Goal: Task Accomplishment & Management: Complete application form

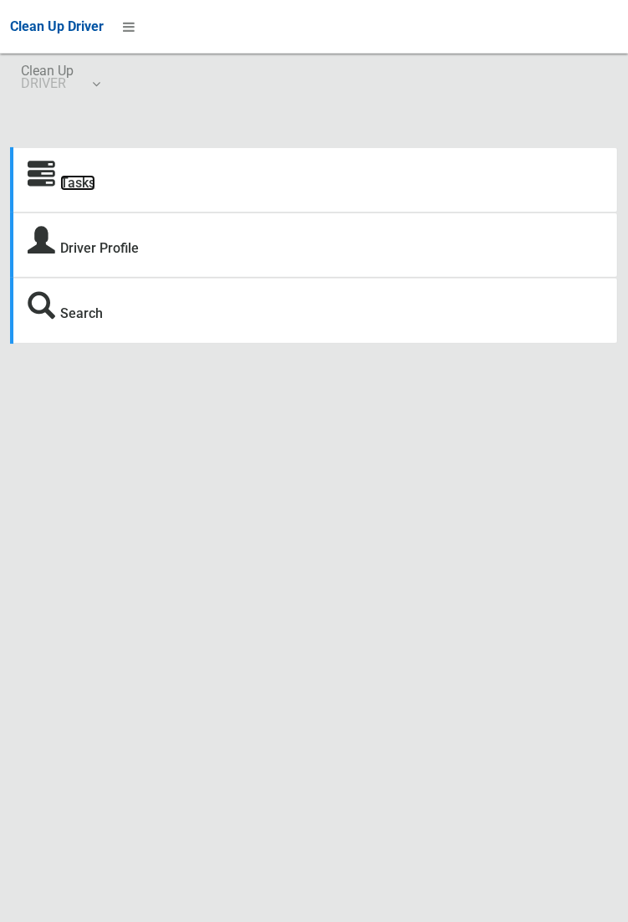
click at [89, 184] on link "Tasks" at bounding box center [77, 183] width 35 height 16
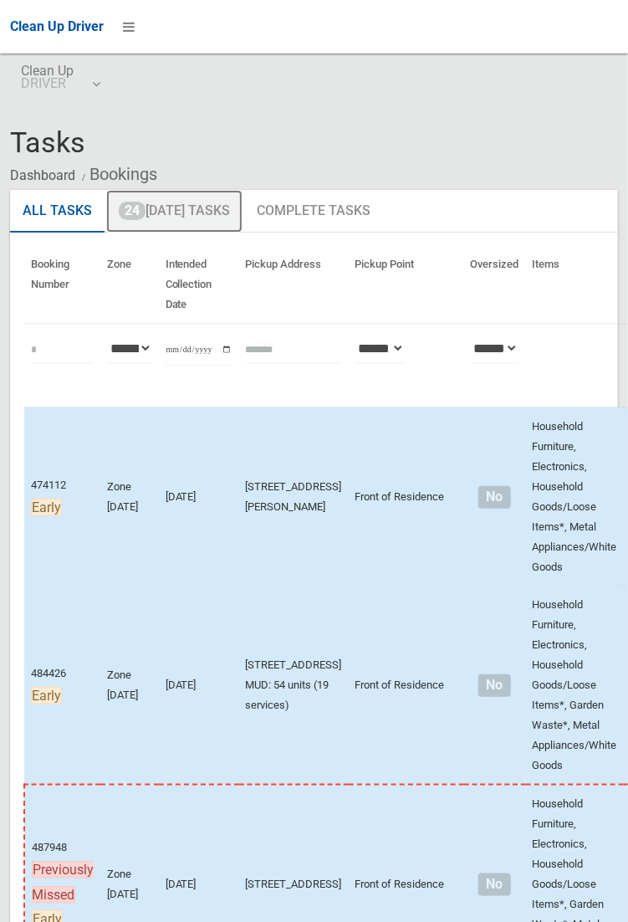
click at [207, 214] on link "24 Today's Tasks" at bounding box center [174, 212] width 136 height 44
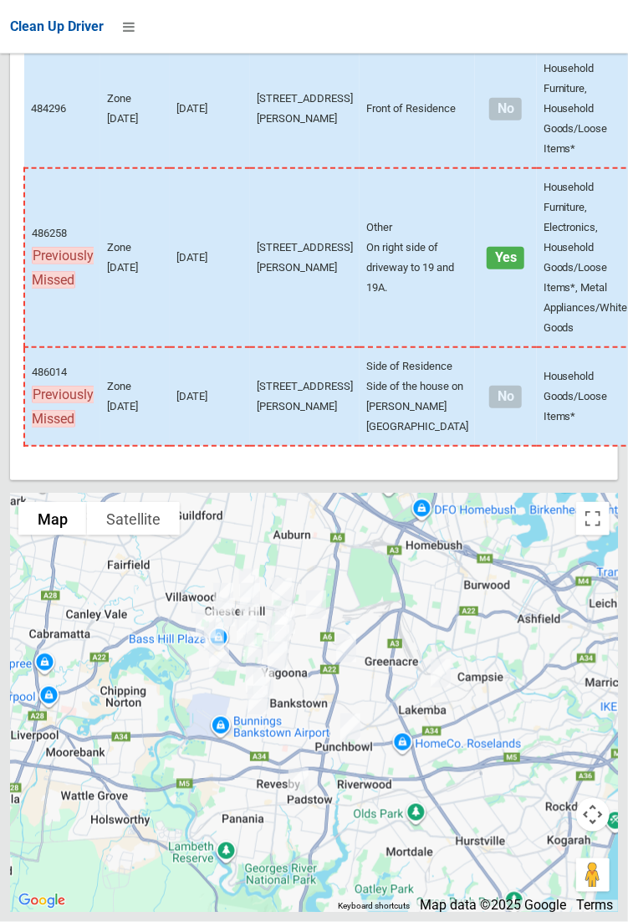
scroll to position [5347, 0]
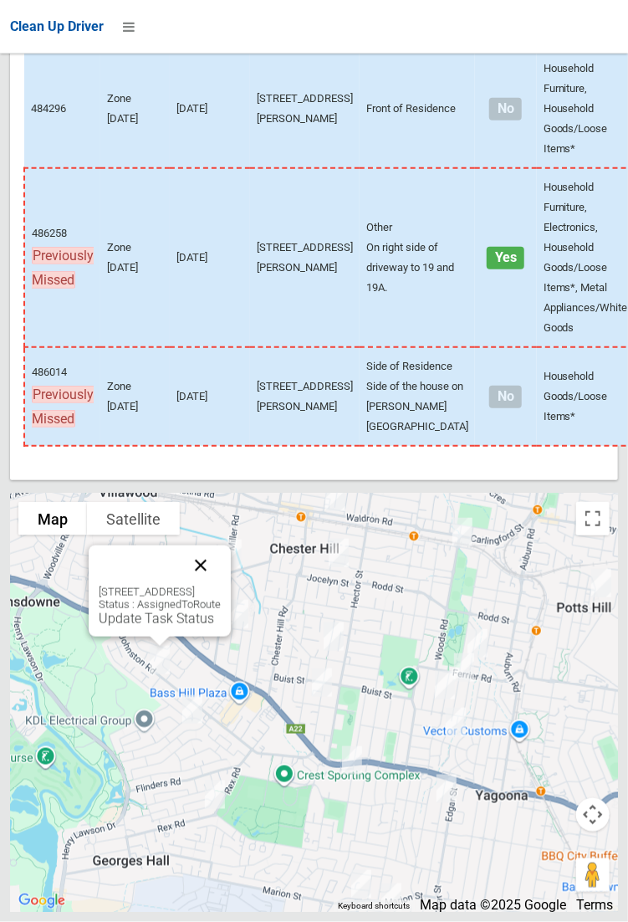
click at [221, 586] on button "Close" at bounding box center [201, 565] width 40 height 40
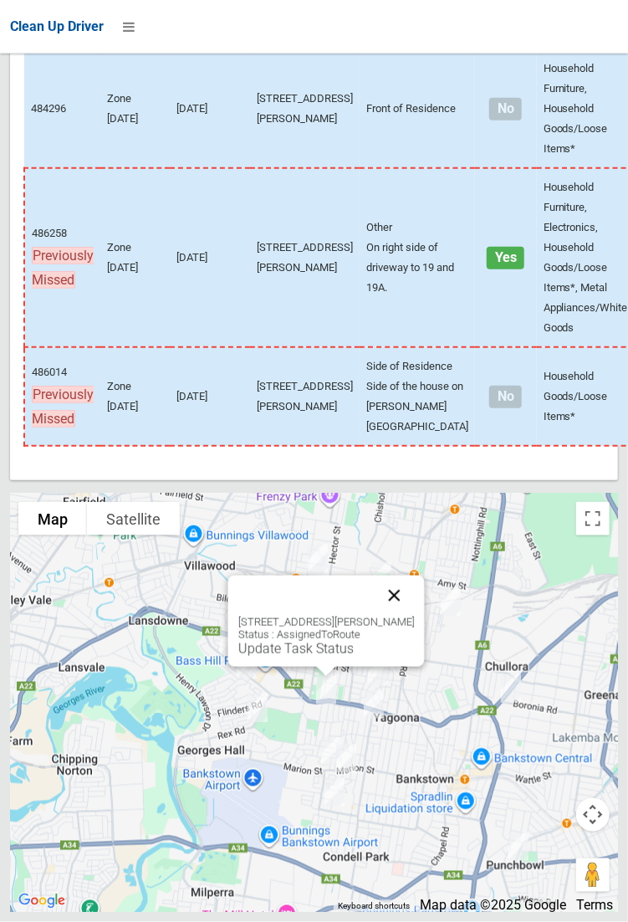
click at [411, 616] on button "Close" at bounding box center [394, 596] width 40 height 40
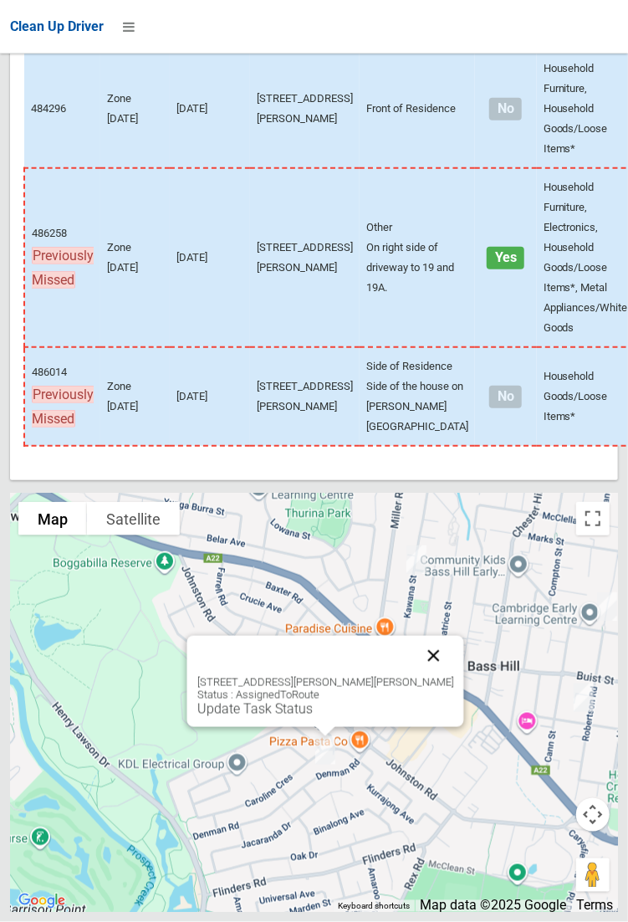
click at [421, 676] on button "Close" at bounding box center [433, 656] width 40 height 40
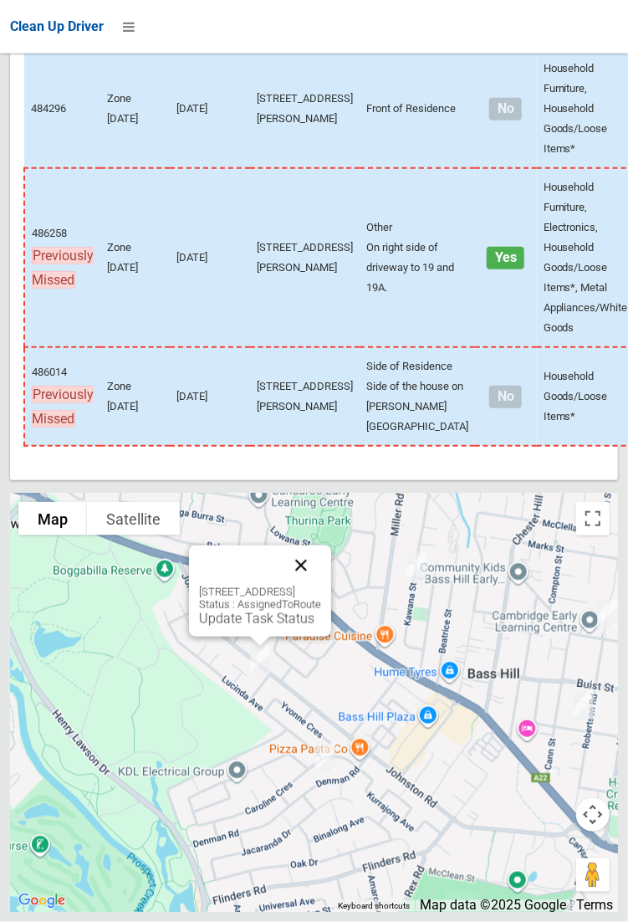
click at [321, 586] on button "Close" at bounding box center [301, 565] width 40 height 40
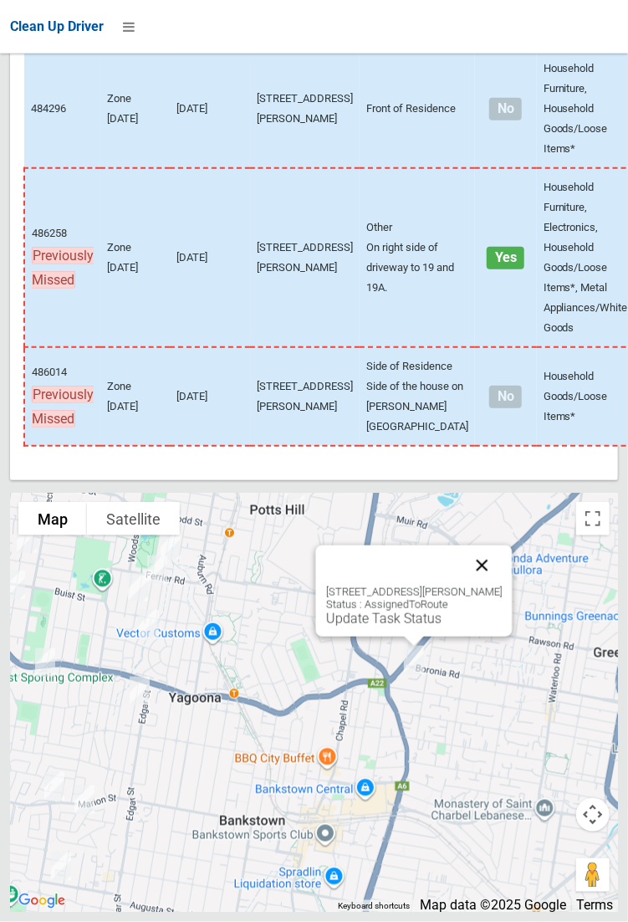
click at [502, 586] on button "Close" at bounding box center [482, 565] width 40 height 40
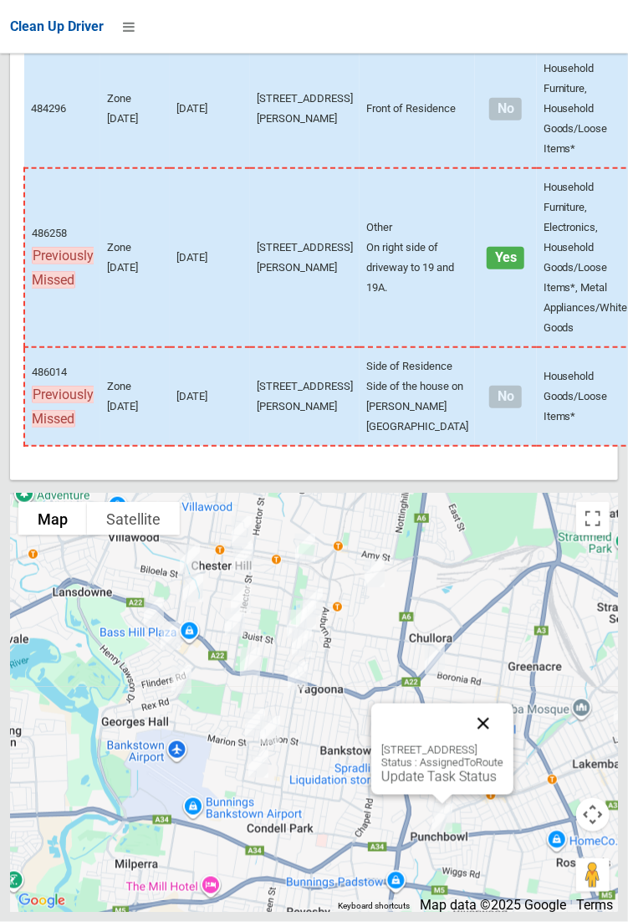
click at [504, 744] on button "Close" at bounding box center [483, 724] width 40 height 40
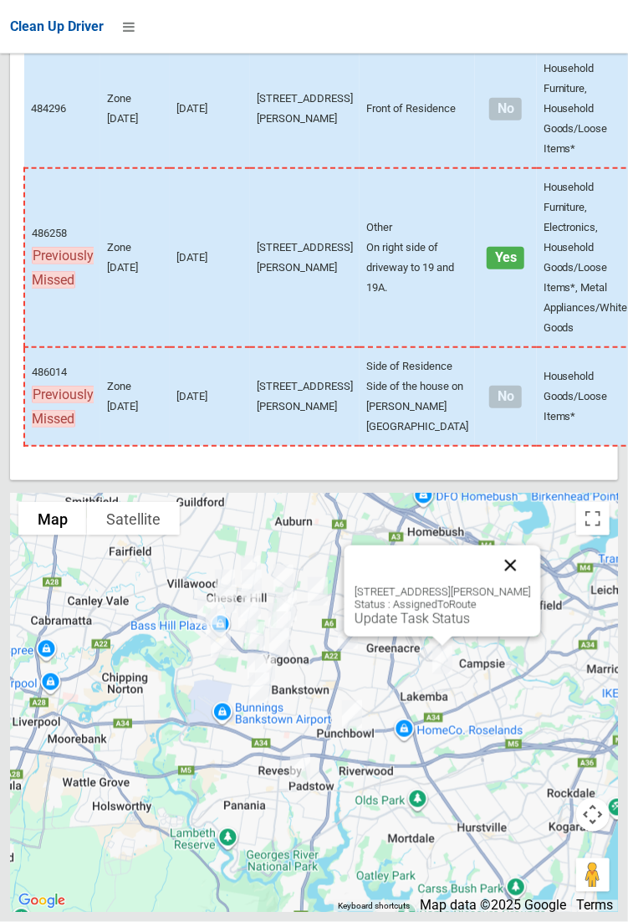
click at [509, 586] on button "Close" at bounding box center [510, 565] width 40 height 40
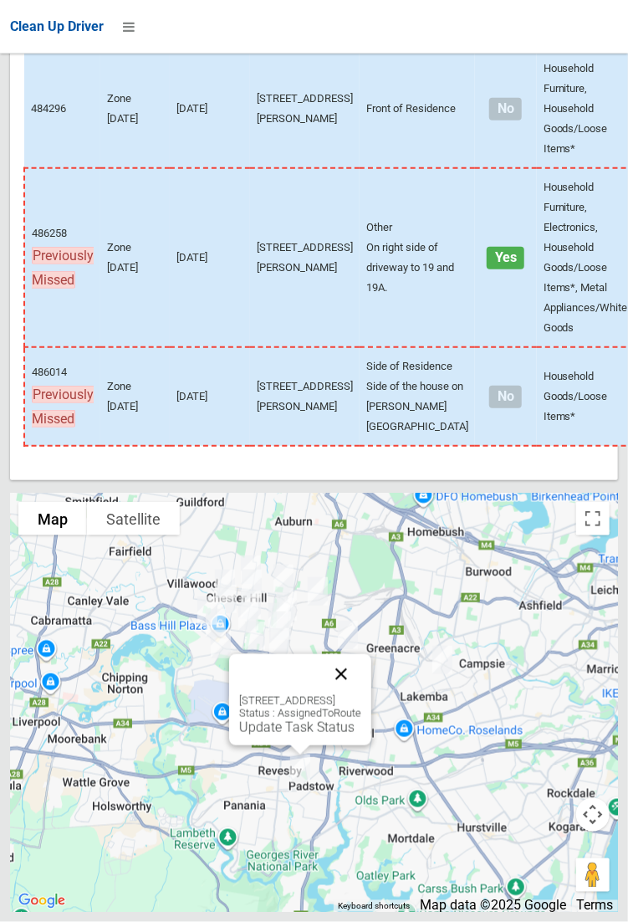
click at [361, 694] on button "Close" at bounding box center [341, 674] width 40 height 40
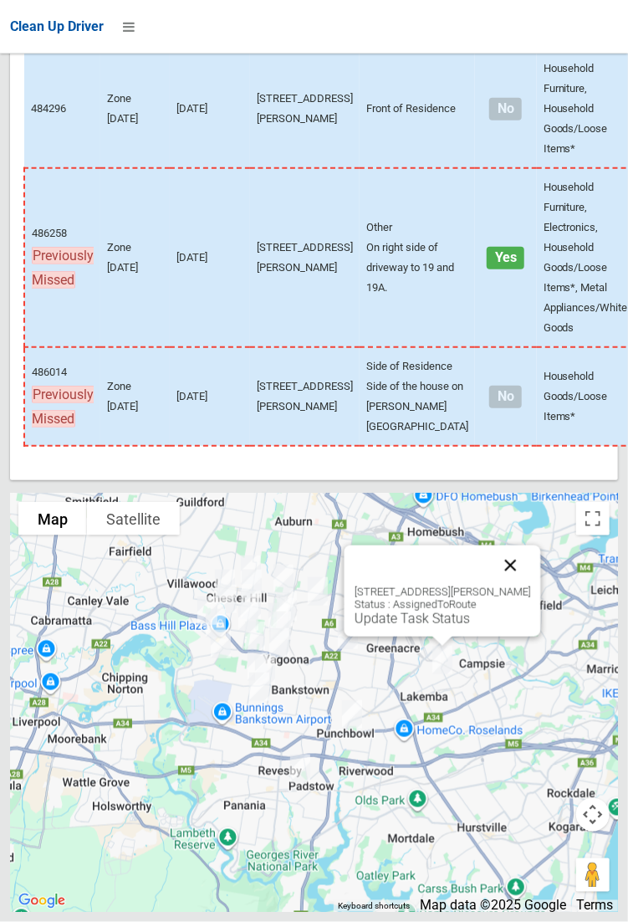
click at [508, 586] on button "Close" at bounding box center [510, 565] width 40 height 40
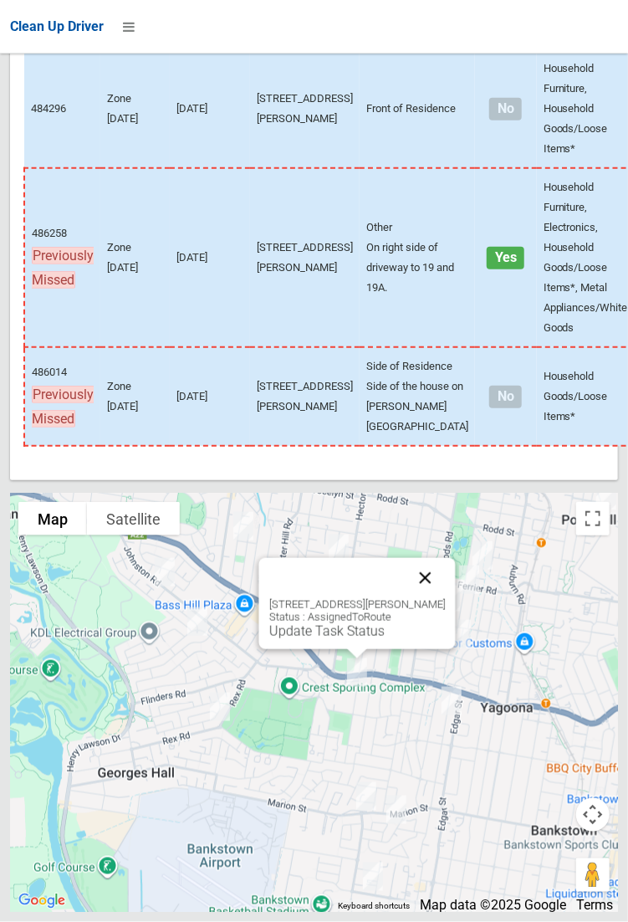
click at [426, 598] on button "Close" at bounding box center [425, 578] width 40 height 40
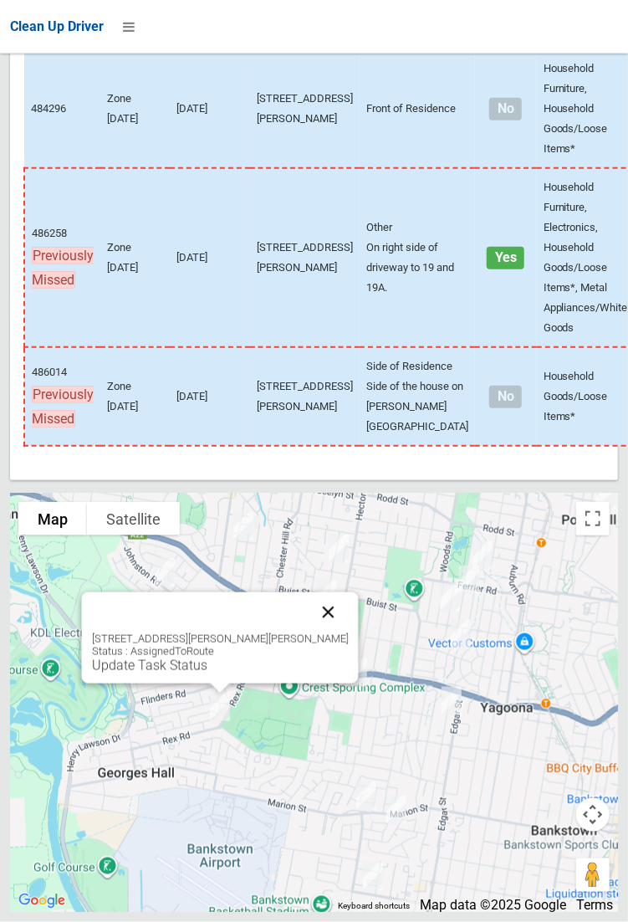
click at [308, 632] on button "Close" at bounding box center [328, 612] width 40 height 40
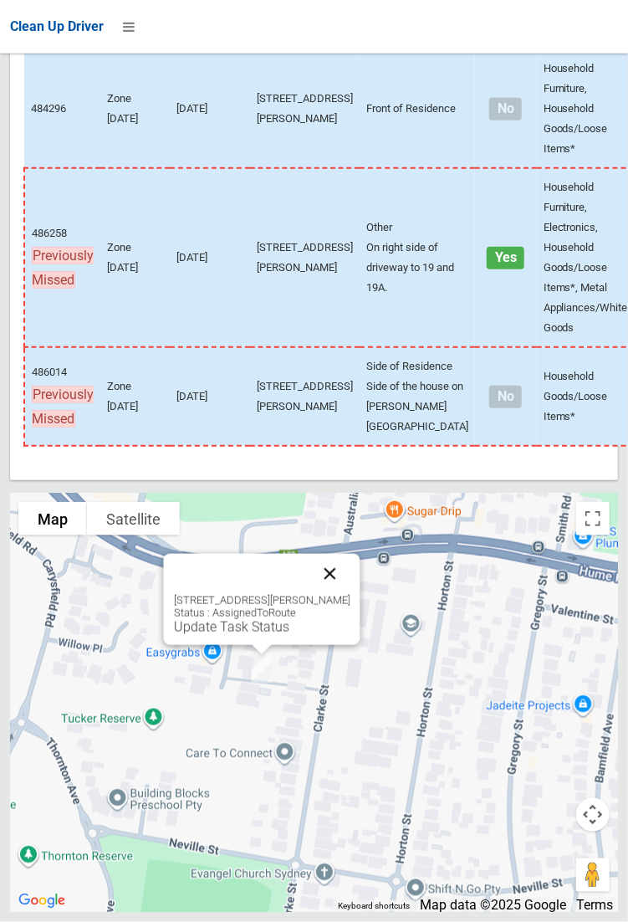
click at [335, 594] on button "Close" at bounding box center [330, 574] width 40 height 40
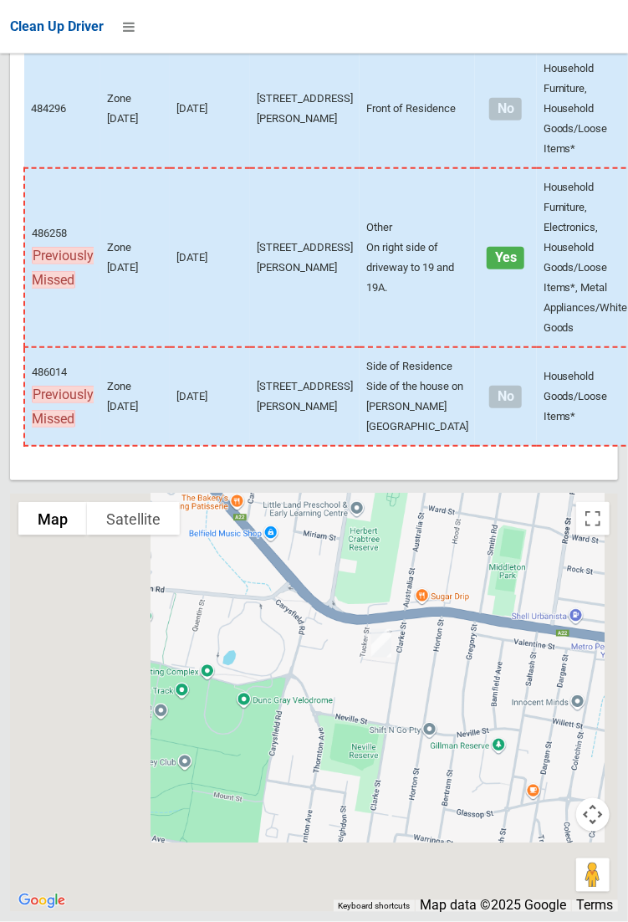
scroll to position [5346, 0]
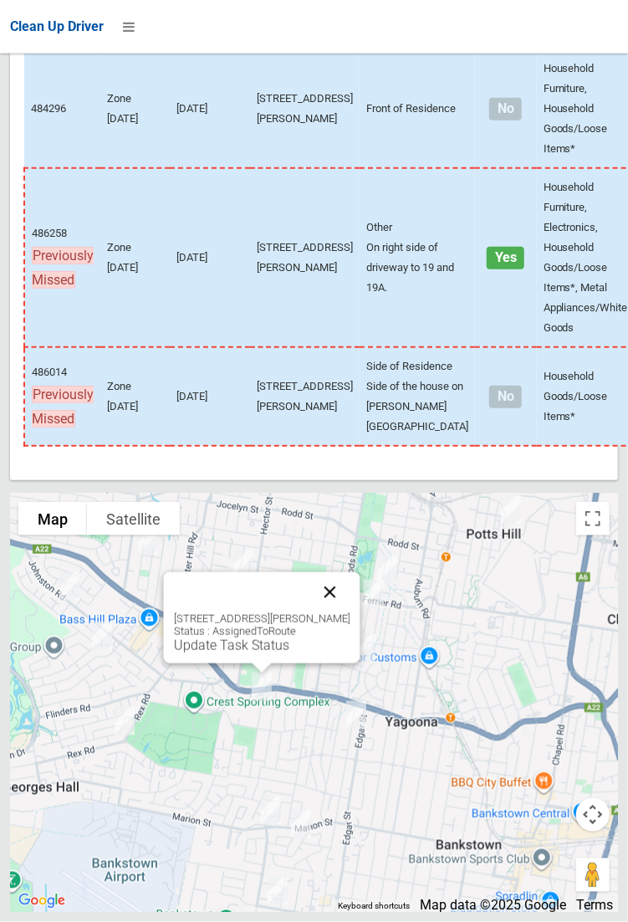
click at [348, 612] on button "Close" at bounding box center [330, 592] width 40 height 40
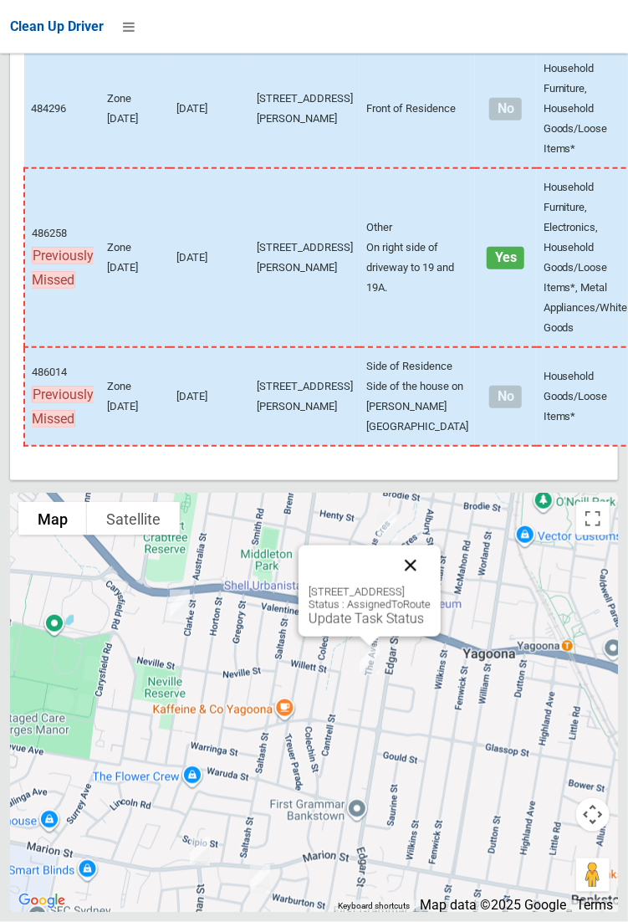
click at [431, 586] on button "Close" at bounding box center [411, 565] width 40 height 40
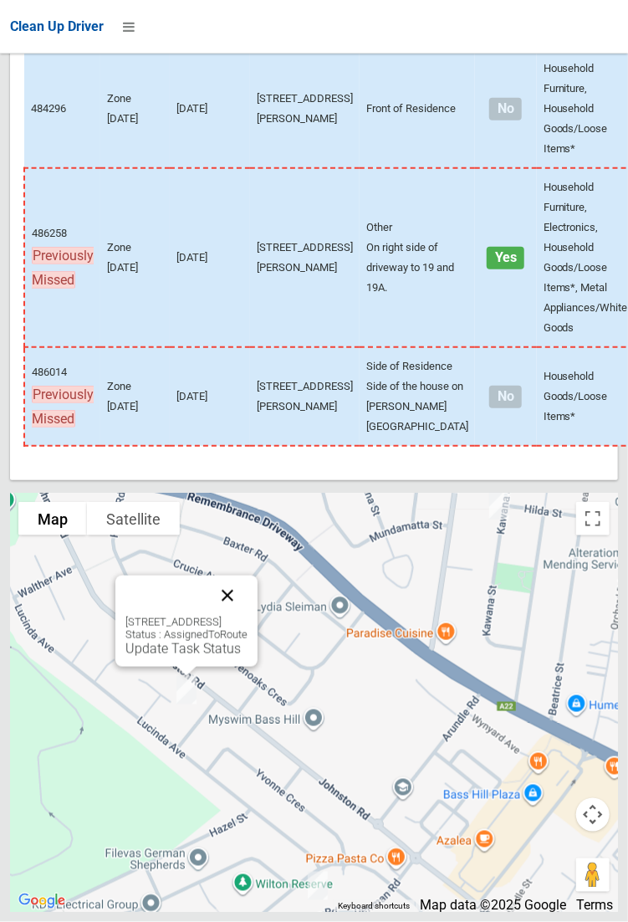
click at [248, 616] on button "Close" at bounding box center [227, 596] width 40 height 40
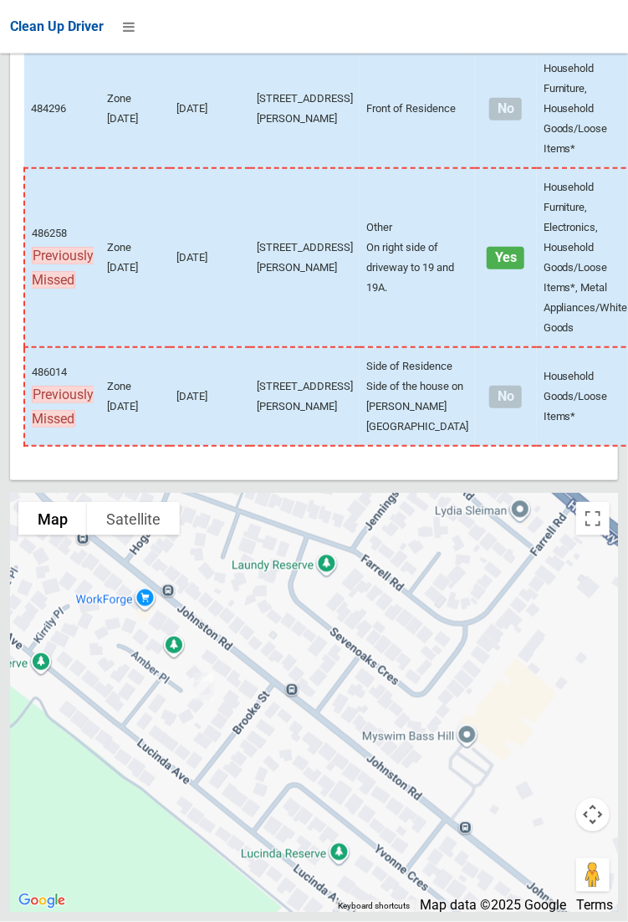
scroll to position [5347, 0]
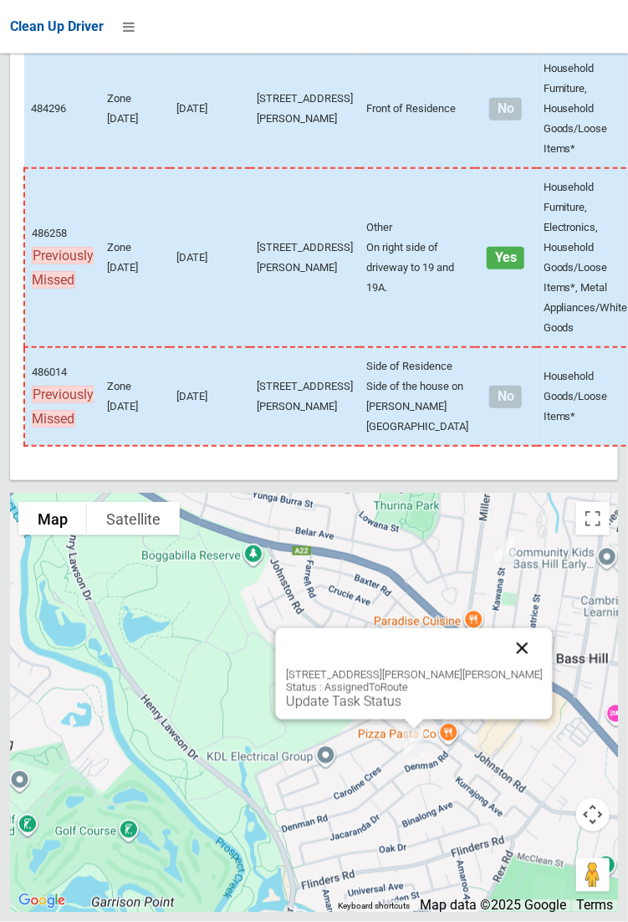
click at [513, 668] on button "Close" at bounding box center [522, 648] width 40 height 40
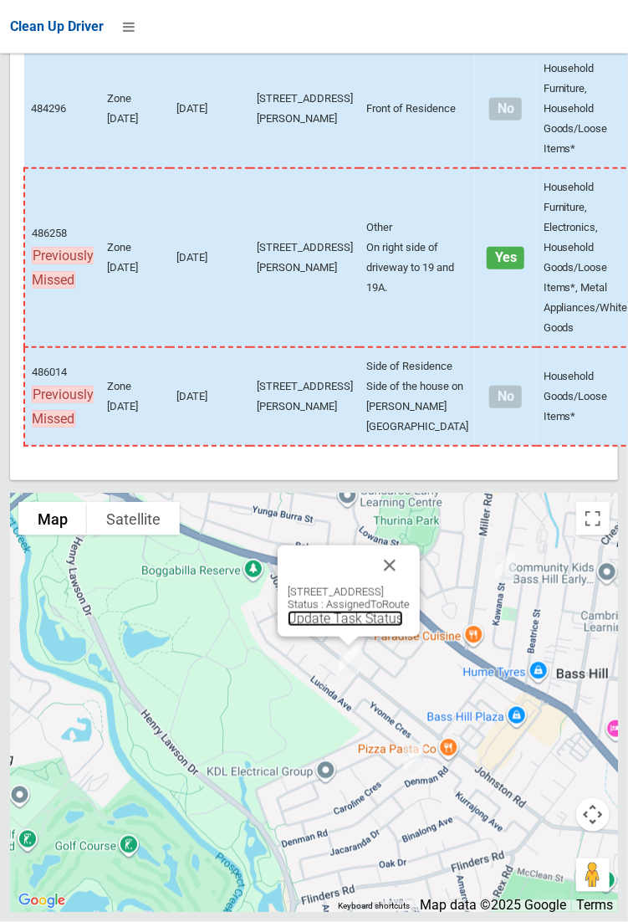
click at [338, 627] on link "Update Task Status" at bounding box center [345, 619] width 115 height 16
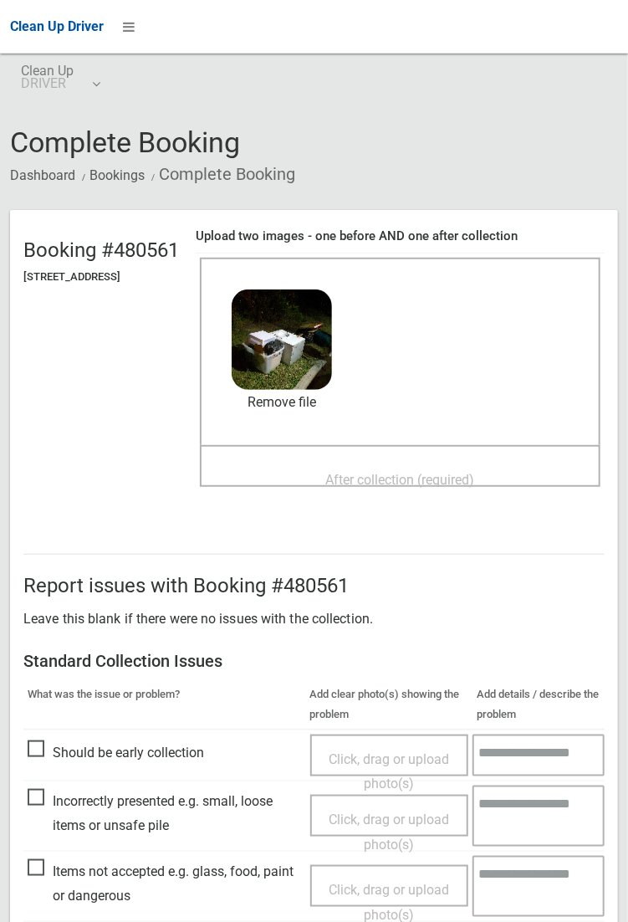
click at [356, 463] on div "After collection (required)" at bounding box center [400, 478] width 364 height 31
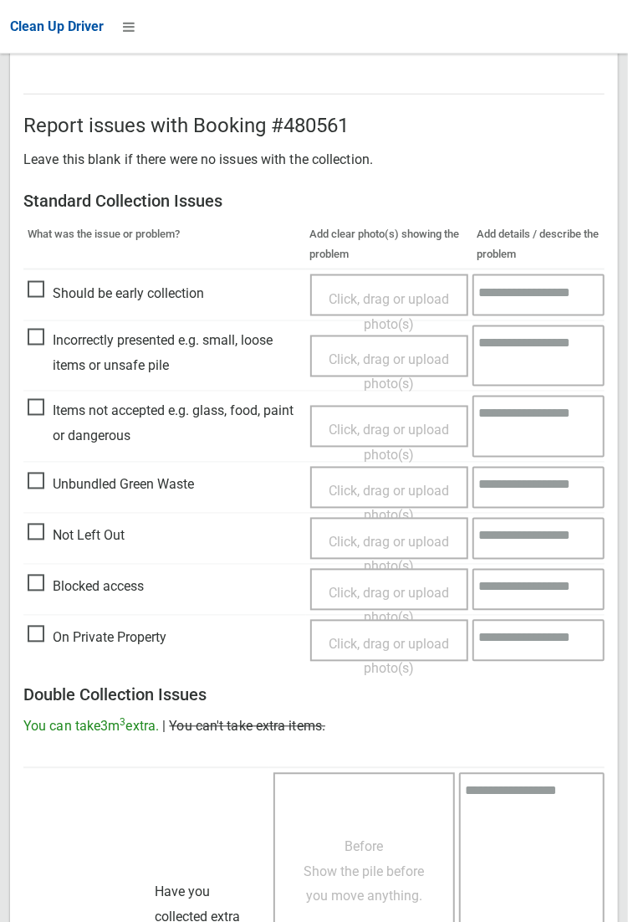
scroll to position [908, 0]
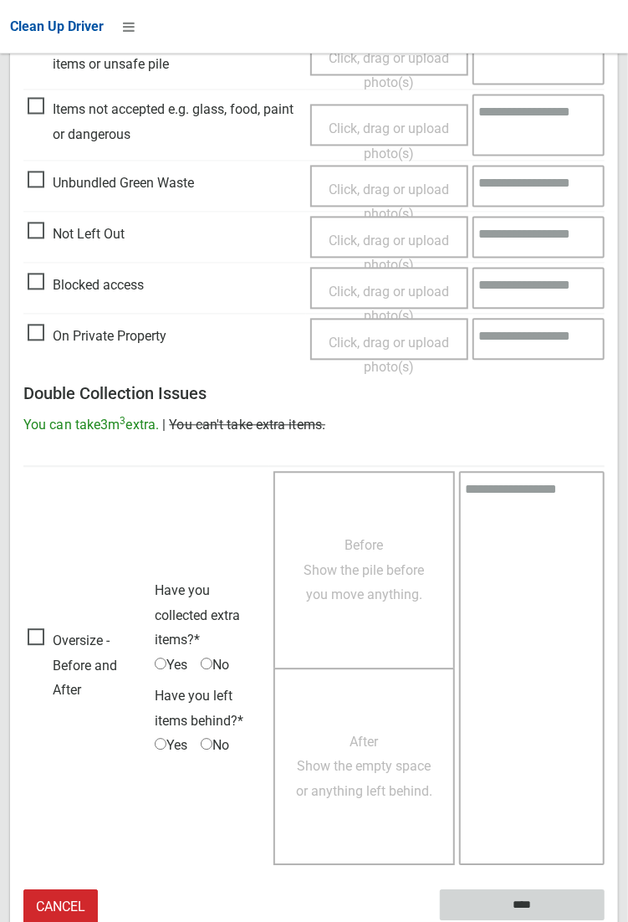
click at [605, 921] on input "****" at bounding box center [522, 905] width 165 height 31
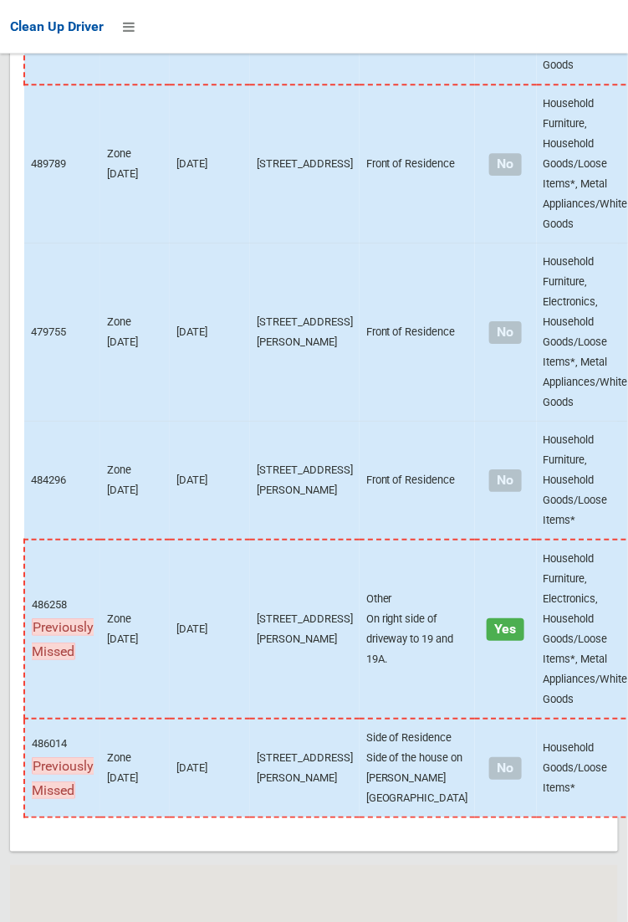
scroll to position [5346, 0]
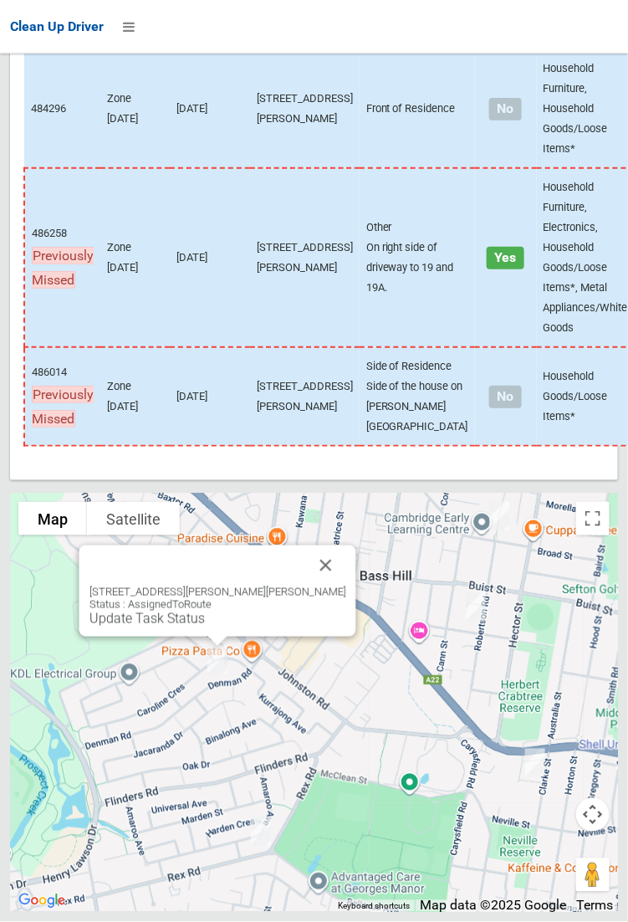
click at [223, 627] on div "[STREET_ADDRESS][PERSON_NAME][PERSON_NAME] Status : AssignedToRoute Update Task…" at bounding box center [217, 606] width 257 height 41
click at [204, 627] on link "Update Task Status" at bounding box center [146, 619] width 115 height 16
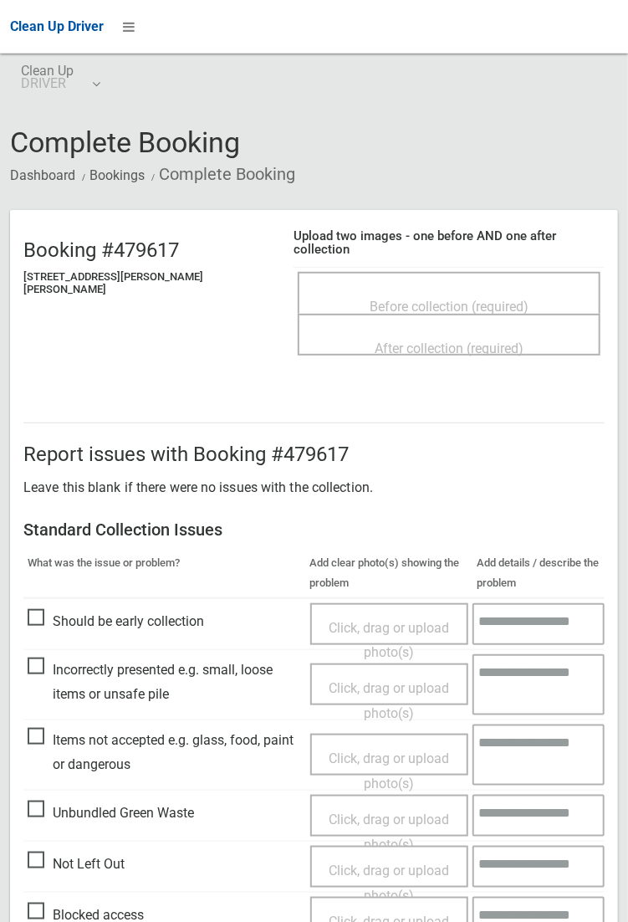
click at [429, 299] on span "Before collection (required)" at bounding box center [449, 307] width 159 height 16
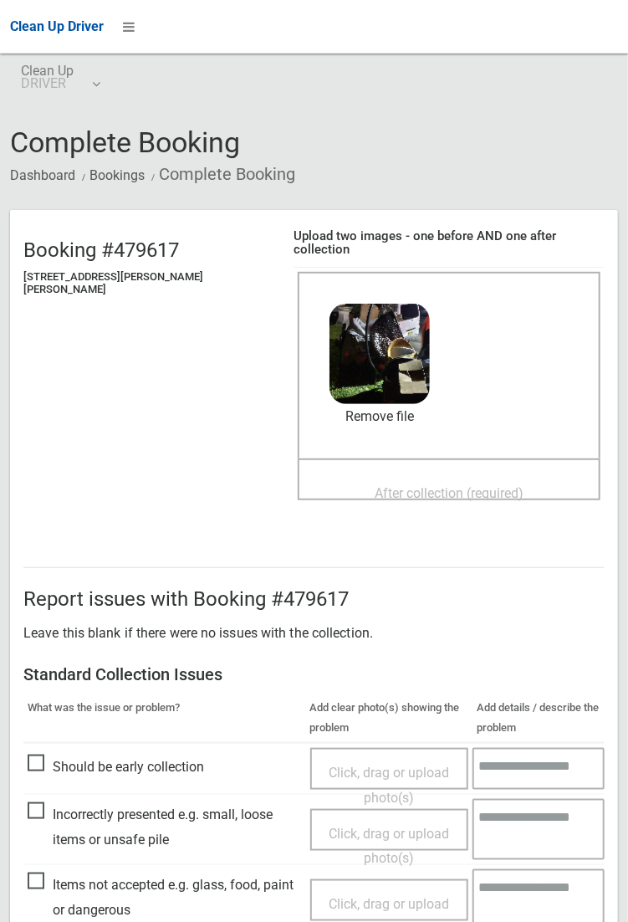
click at [376, 485] on span "After collection (required)" at bounding box center [449, 493] width 149 height 16
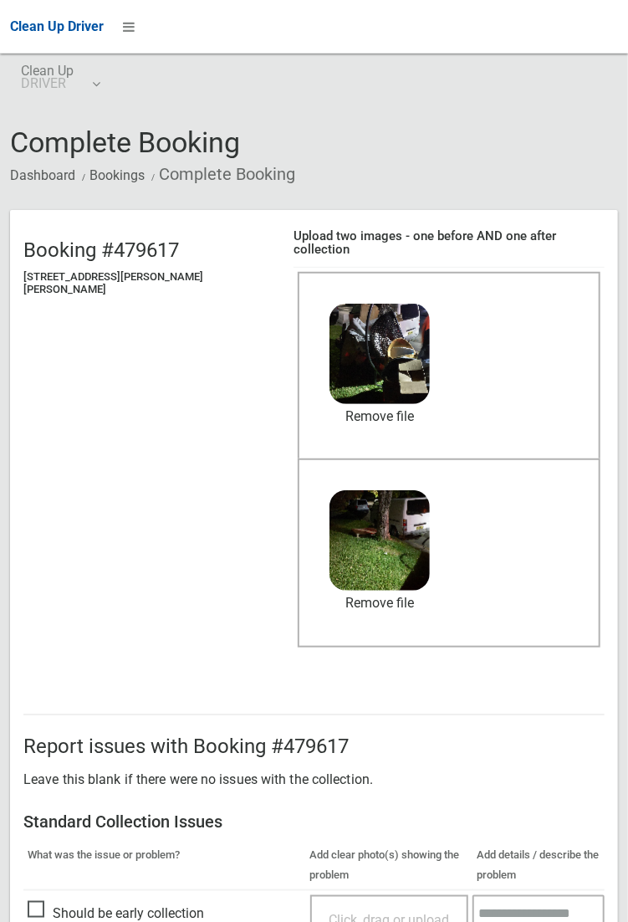
scroll to position [908, 0]
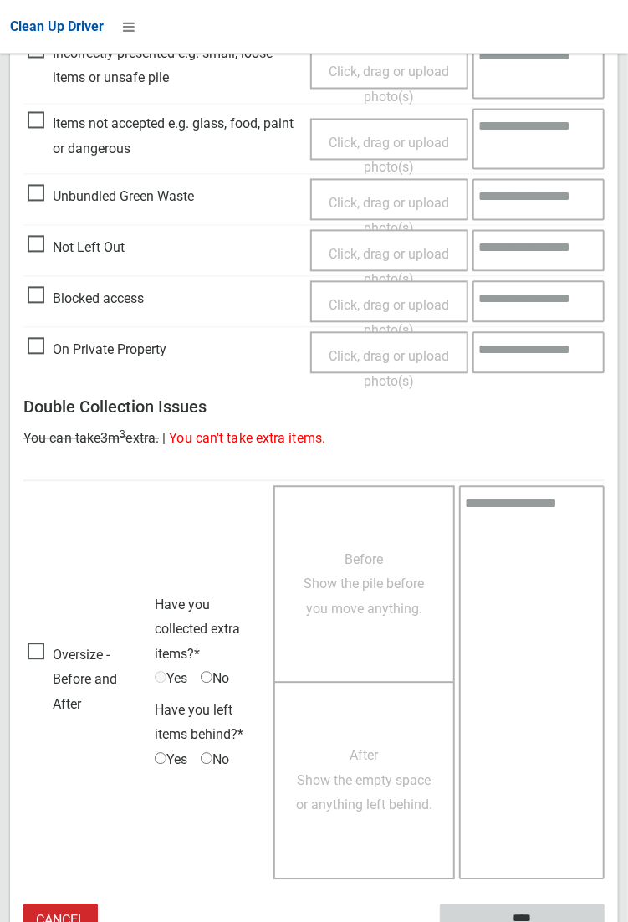
click at [536, 908] on input "****" at bounding box center [522, 919] width 165 height 31
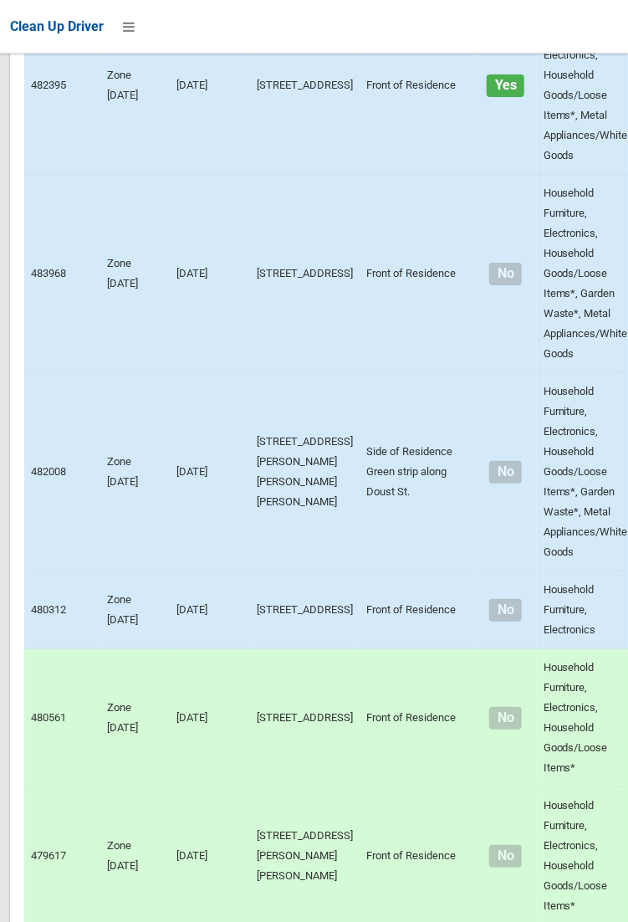
scroll to position [5347, 0]
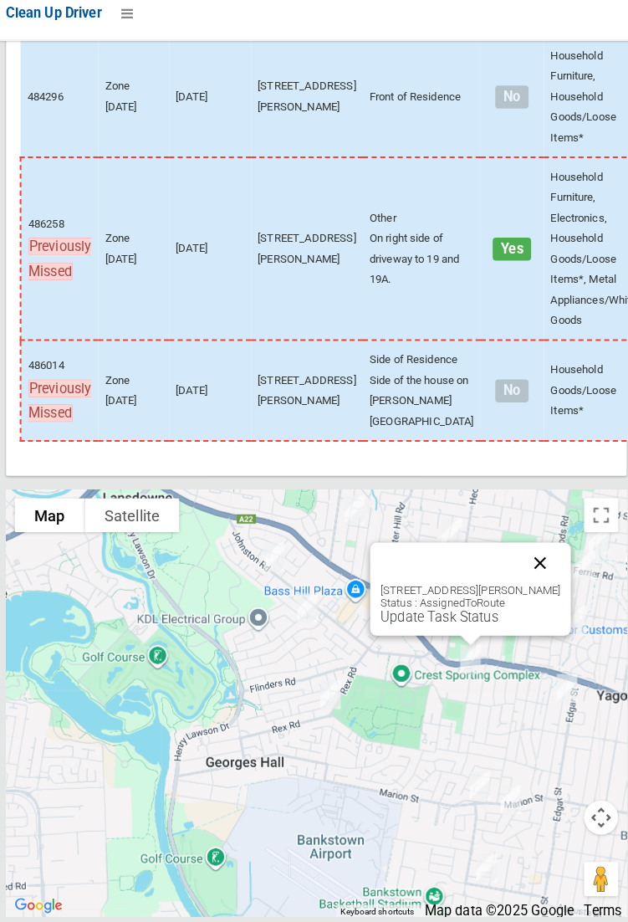
click at [539, 586] on button "Close" at bounding box center [533, 565] width 40 height 40
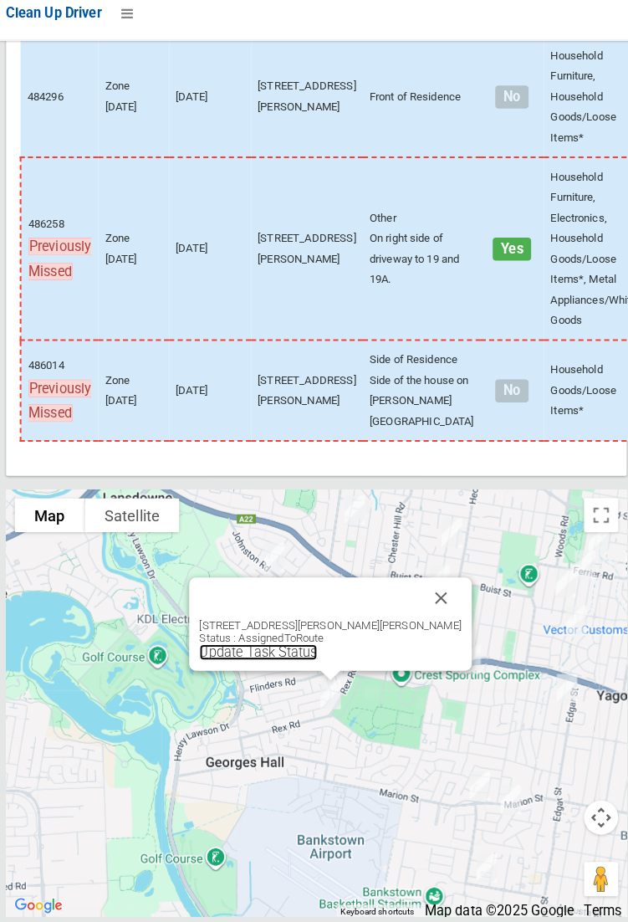
click at [315, 661] on link "Update Task Status" at bounding box center [256, 653] width 115 height 16
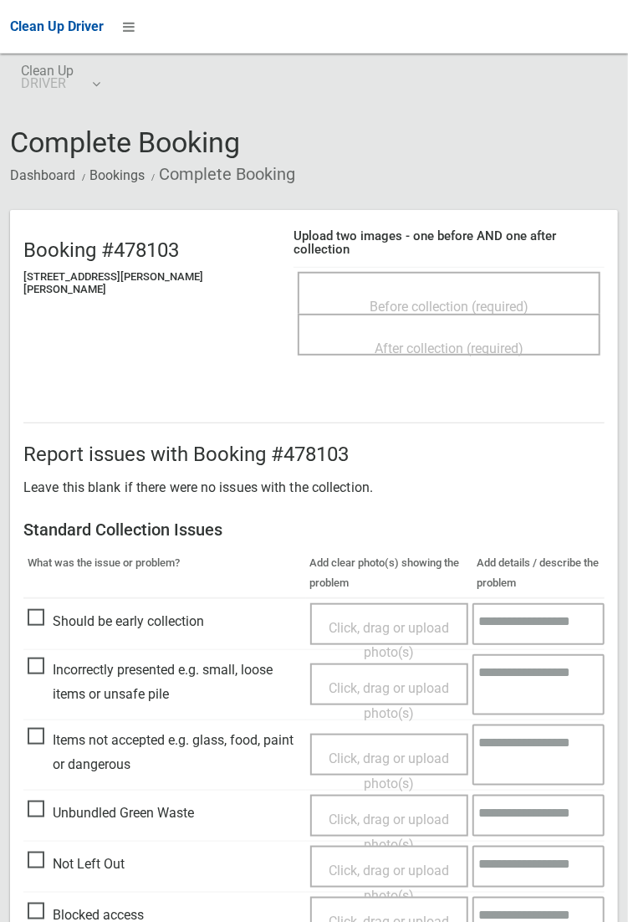
click at [412, 299] on span "Before collection (required)" at bounding box center [449, 307] width 159 height 16
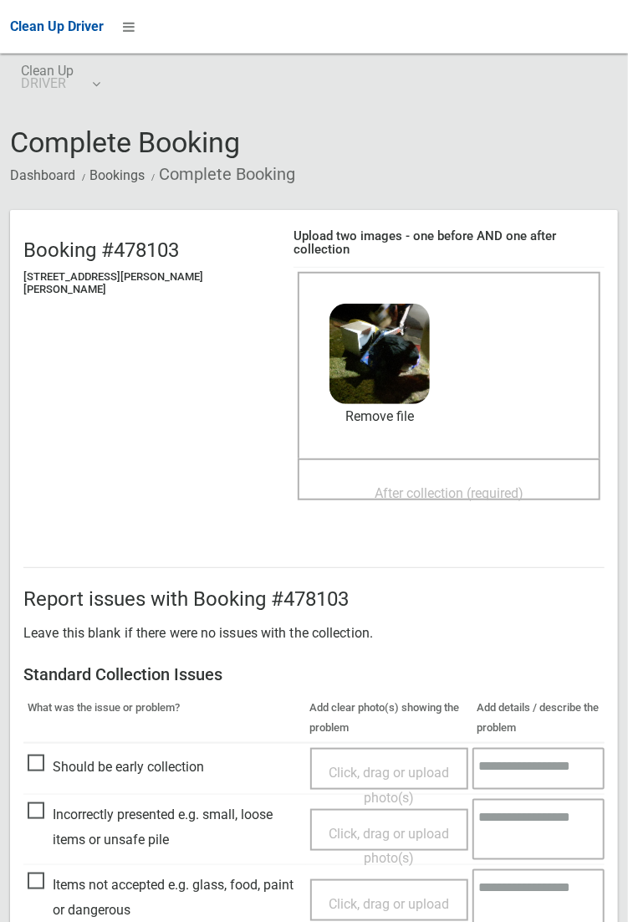
click at [380, 485] on span "After collection (required)" at bounding box center [449, 493] width 149 height 16
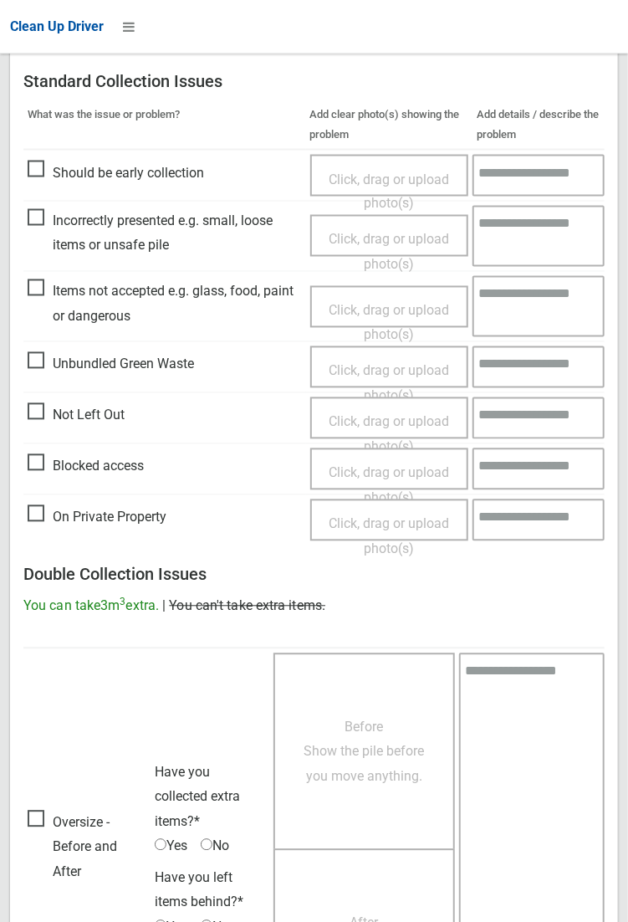
scroll to position [908, 0]
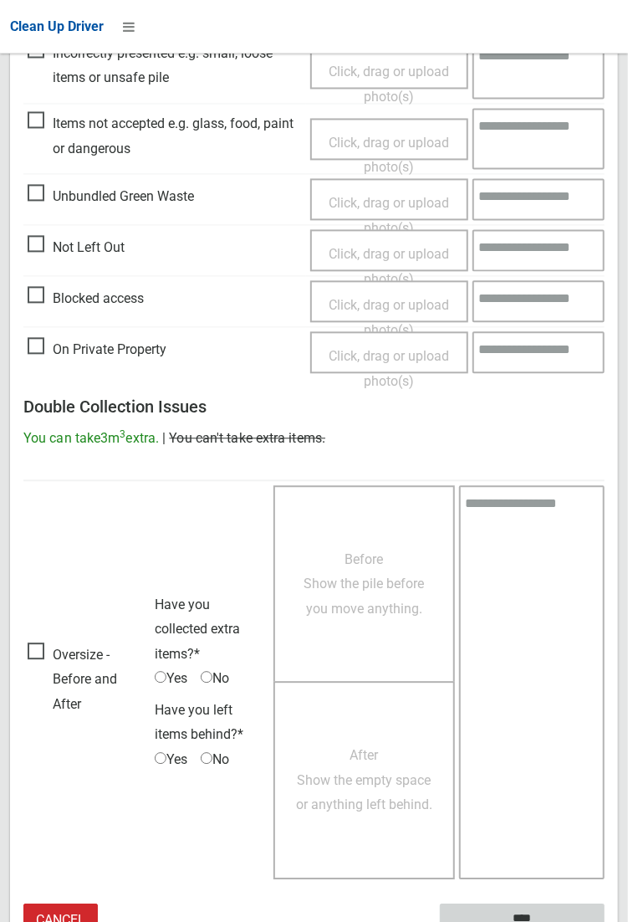
click at [605, 921] on input "****" at bounding box center [522, 919] width 165 height 31
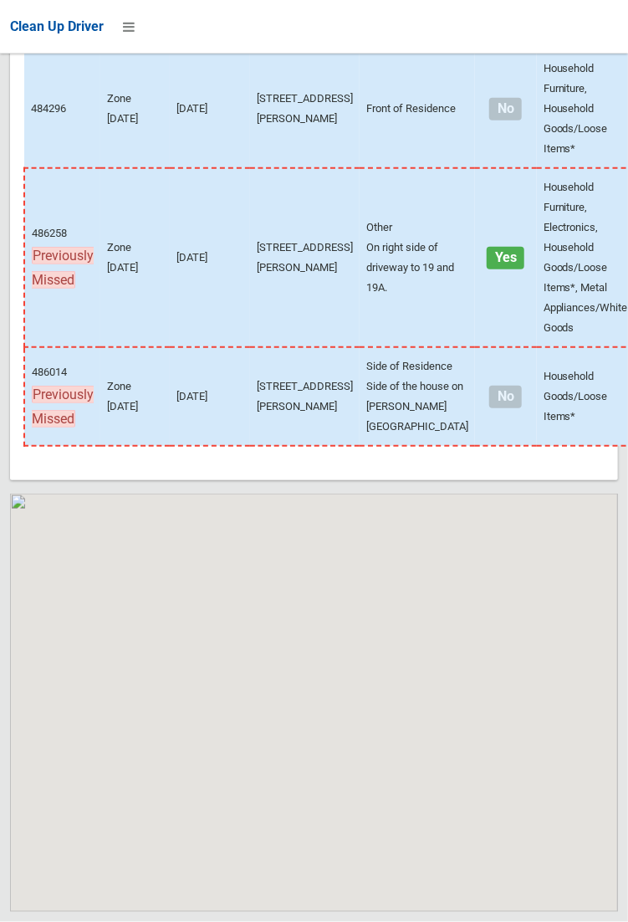
scroll to position [5347, 0]
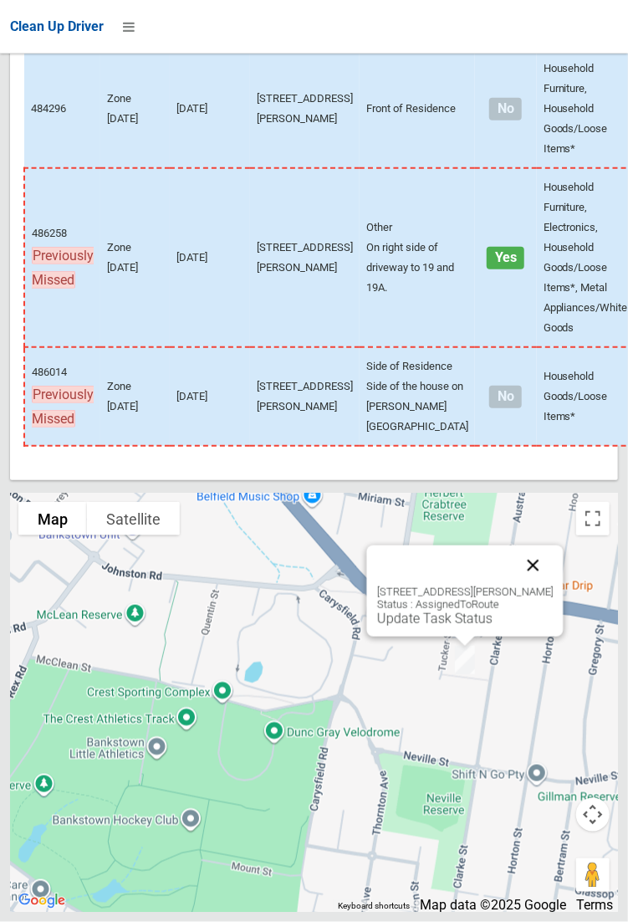
click at [530, 586] on button "Close" at bounding box center [533, 565] width 40 height 40
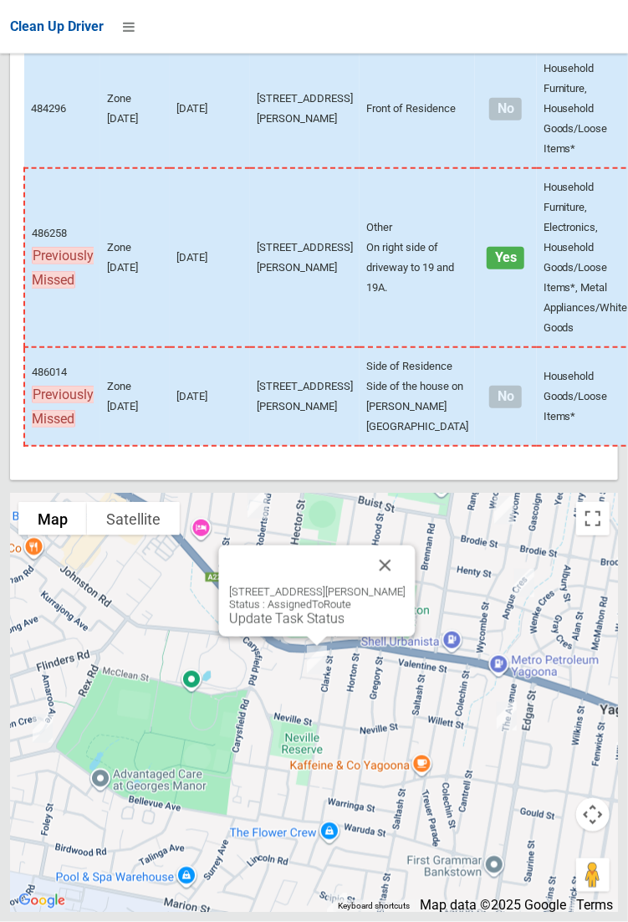
scroll to position [4149, 0]
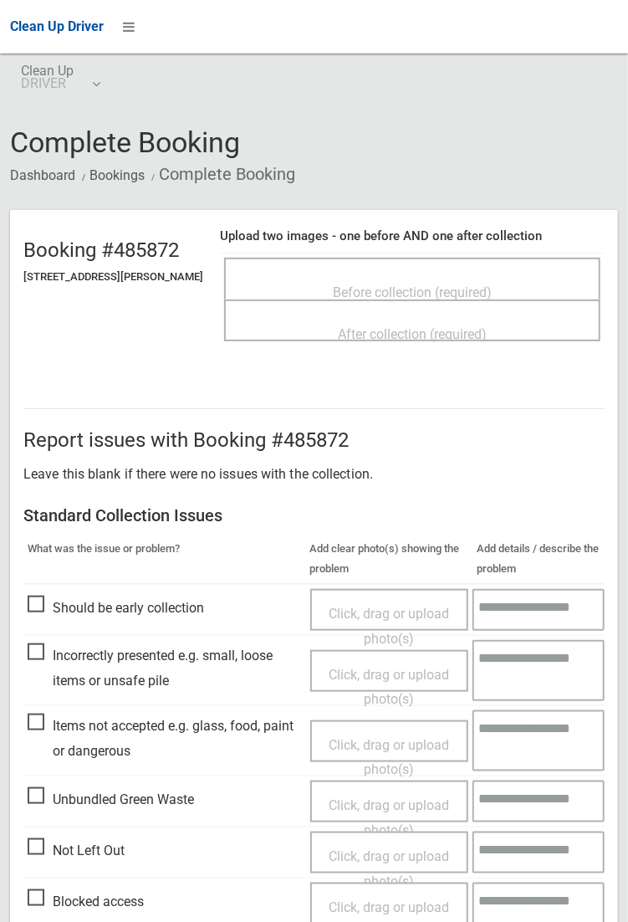
click at [386, 243] on h4 "Upload two images - one before AND one after collection" at bounding box center [412, 236] width 385 height 14
click at [381, 258] on div "Before collection (required)" at bounding box center [412, 279] width 376 height 42
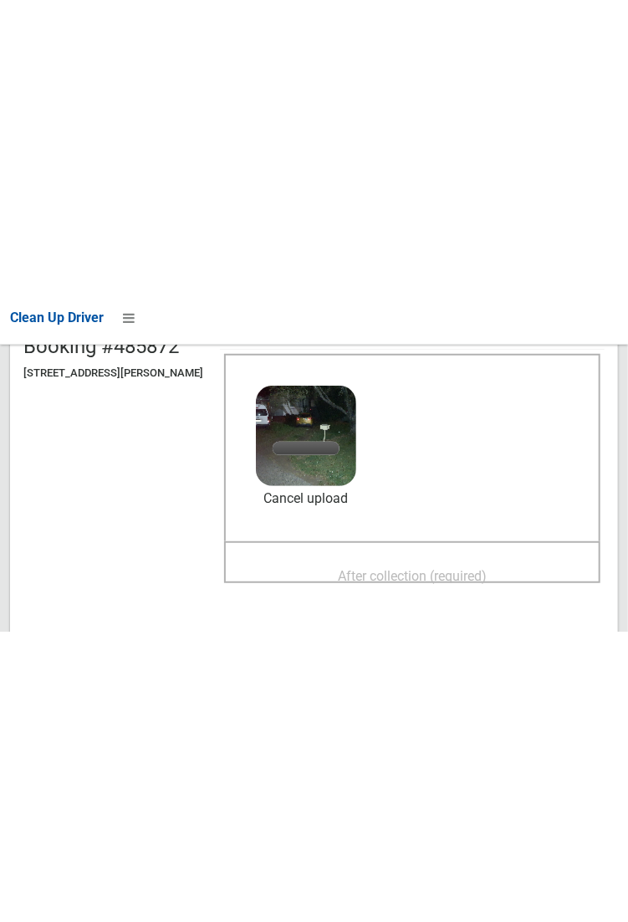
scroll to position [199, 0]
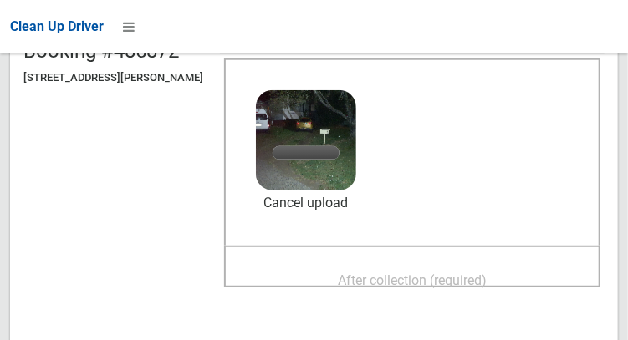
click at [425, 273] on span "After collection (required)" at bounding box center [412, 281] width 149 height 16
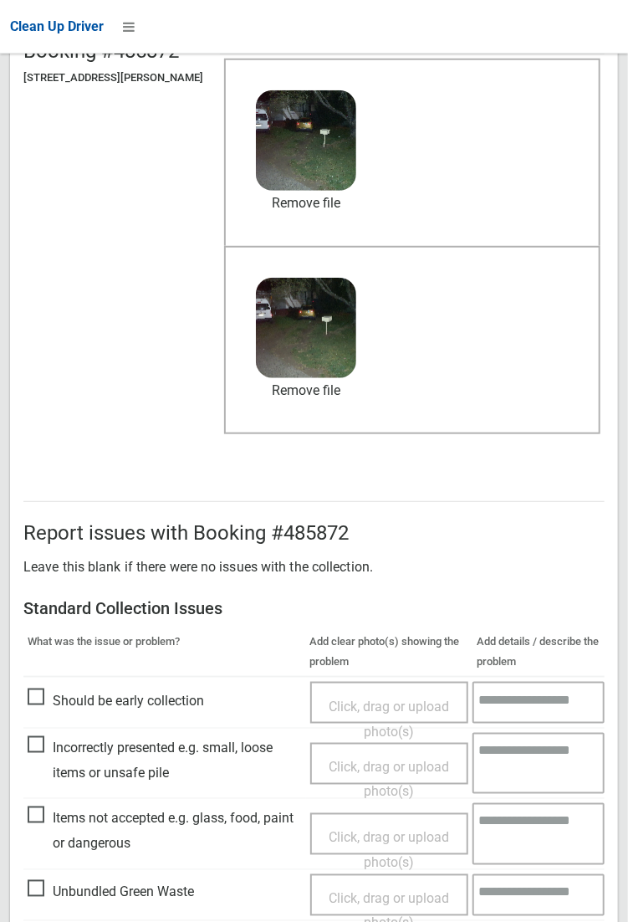
scroll to position [907, 0]
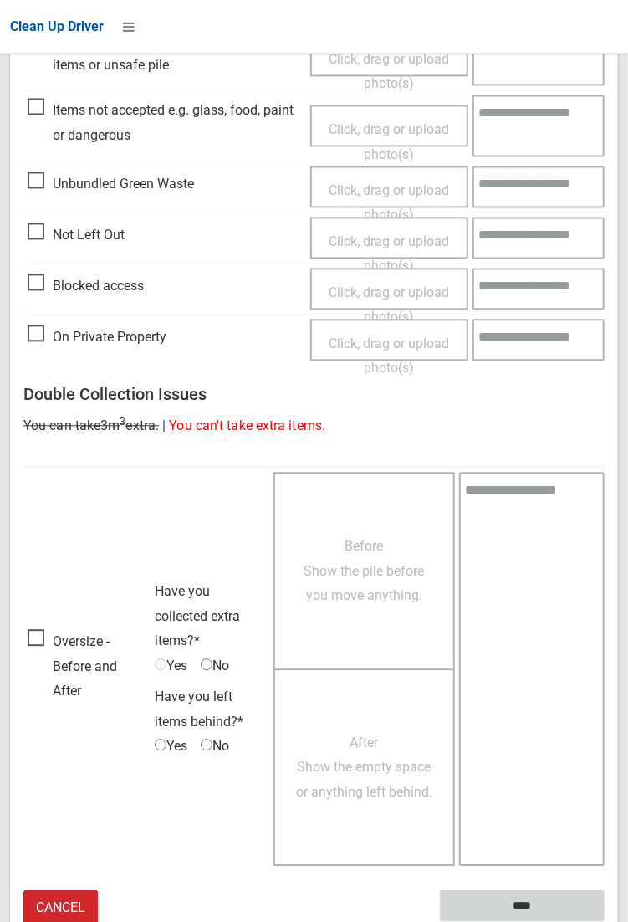
click at [605, 921] on input "****" at bounding box center [522, 906] width 165 height 31
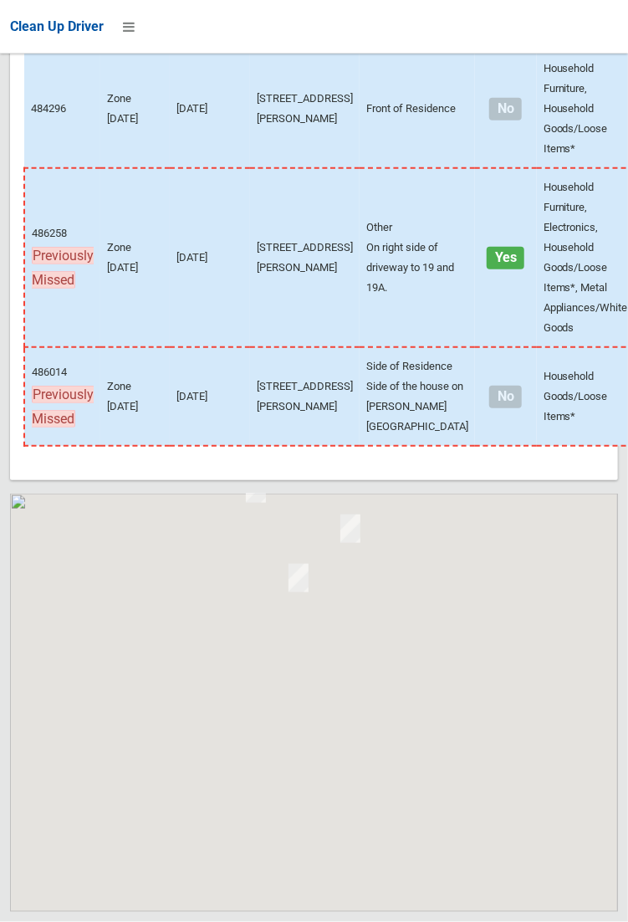
scroll to position [5347, 0]
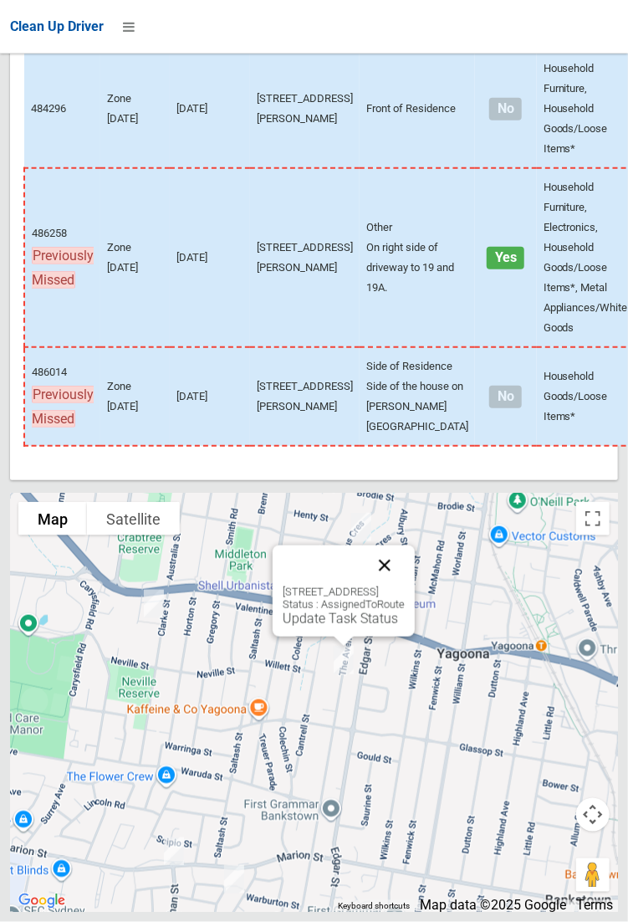
click at [405, 586] on button "Close" at bounding box center [385, 565] width 40 height 40
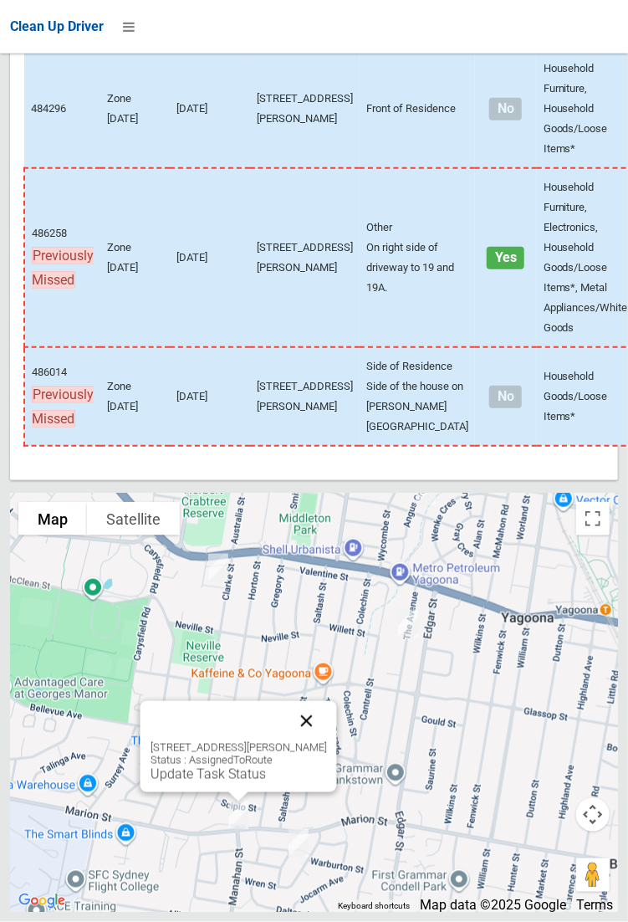
click at [326, 741] on button "Close" at bounding box center [306, 721] width 40 height 40
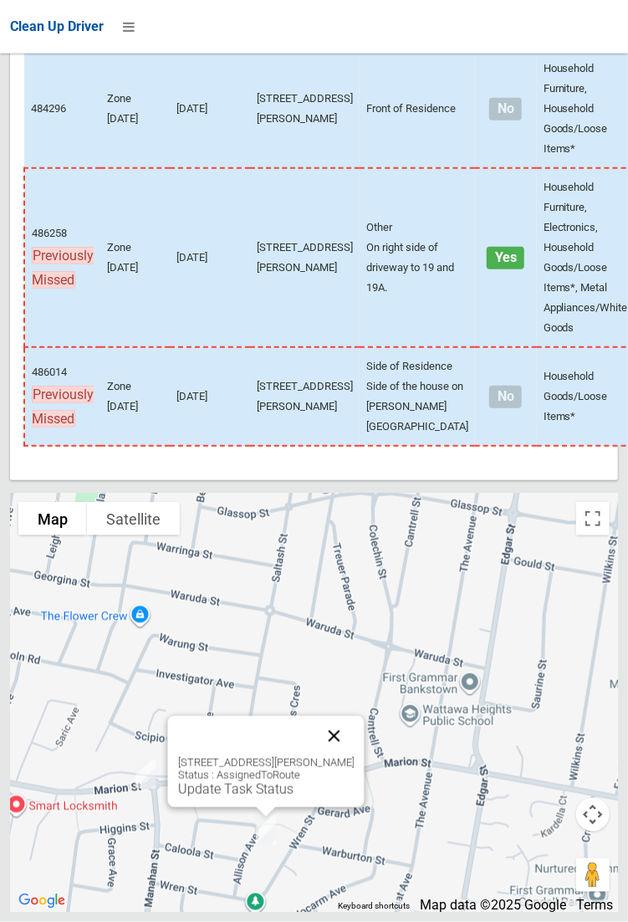
click at [354, 756] on button "Close" at bounding box center [334, 736] width 40 height 40
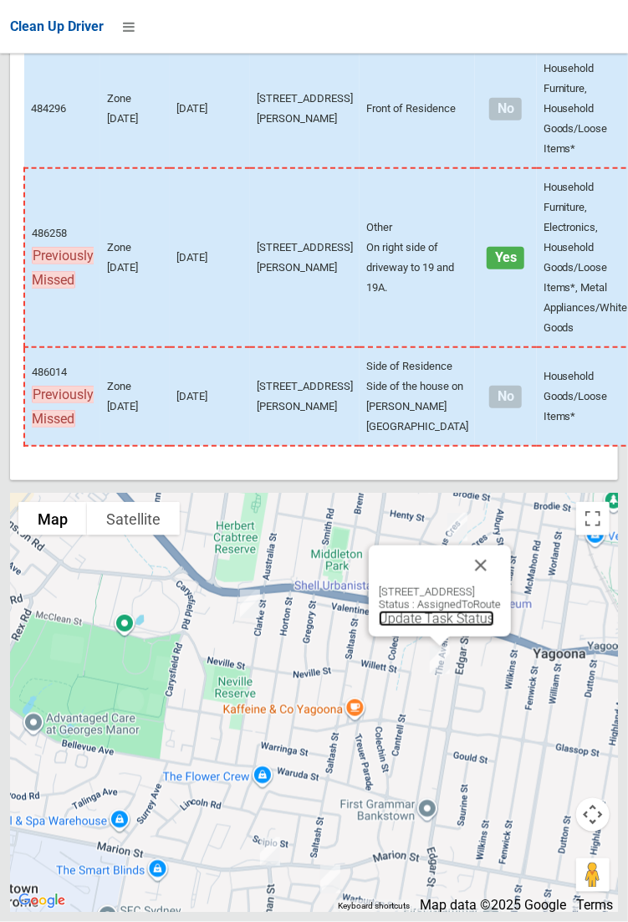
click at [412, 627] on link "Update Task Status" at bounding box center [436, 619] width 115 height 16
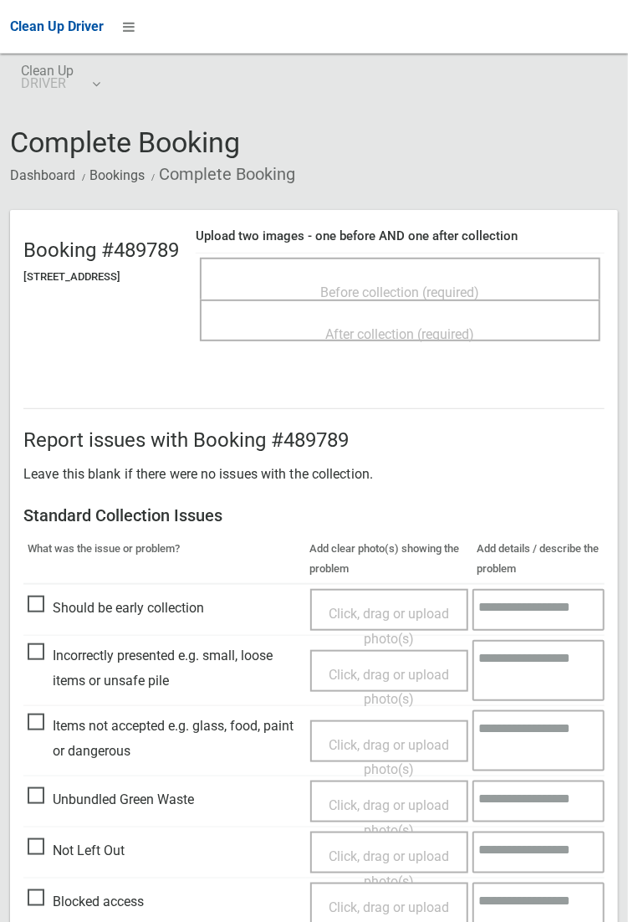
click at [389, 285] on span "Before collection (required)" at bounding box center [400, 292] width 159 height 16
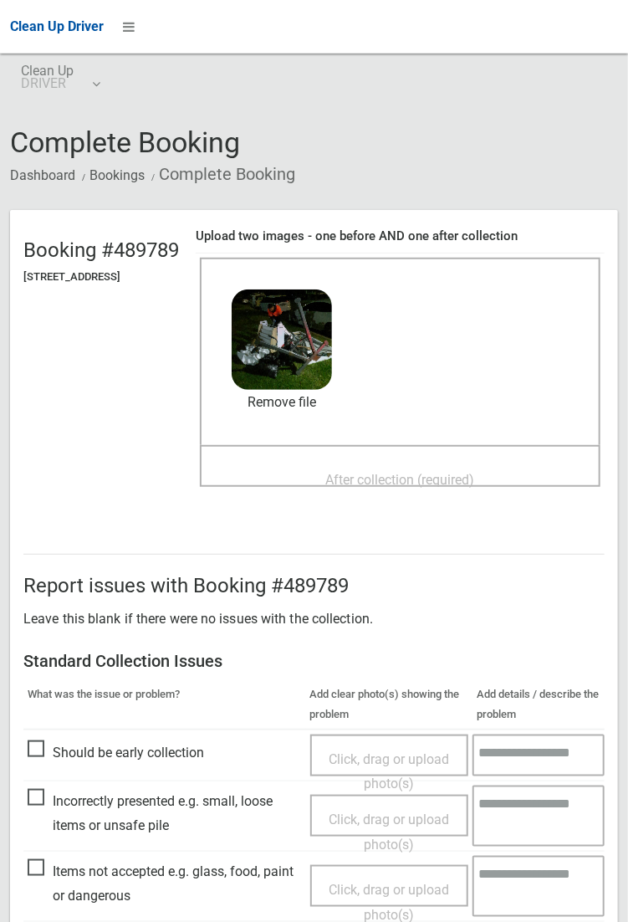
click at [387, 445] on div "Before collection (required) 3.8 MB 2025-10-0705.44.49123617378938929204.jpg Ch…" at bounding box center [400, 351] width 401 height 187
click at [391, 472] on span "After collection (required)" at bounding box center [400, 480] width 149 height 16
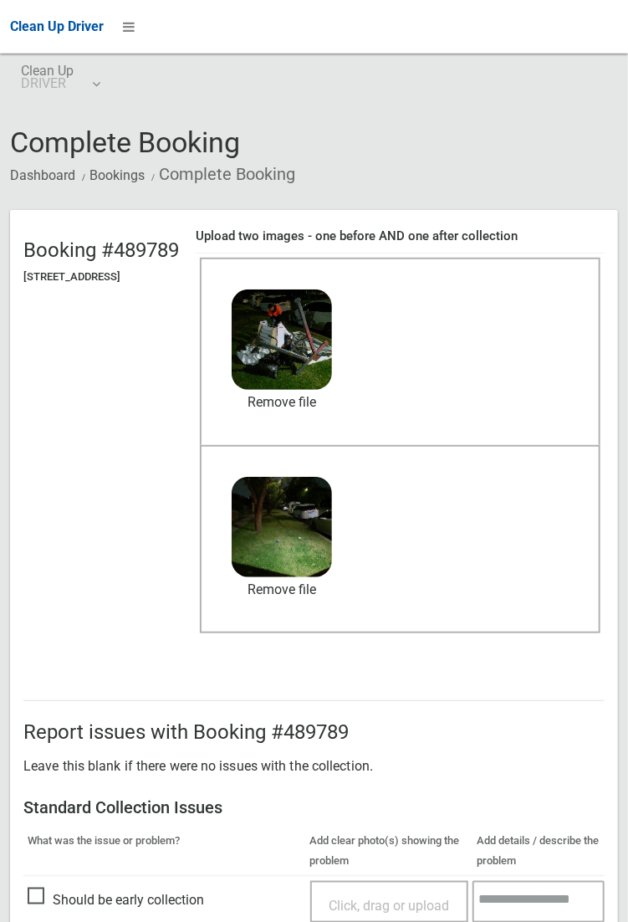
scroll to position [908, 0]
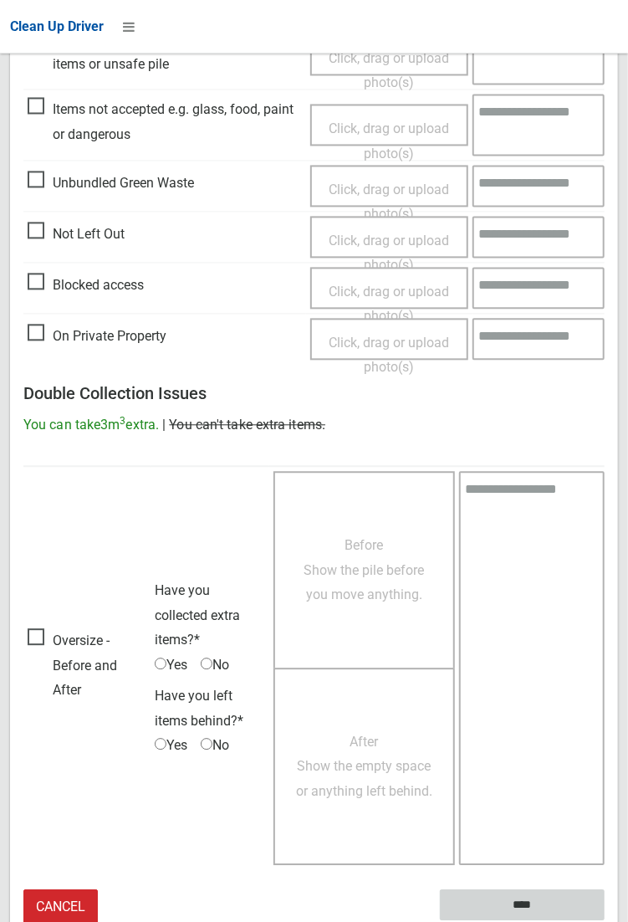
click at [605, 921] on input "****" at bounding box center [522, 905] width 165 height 31
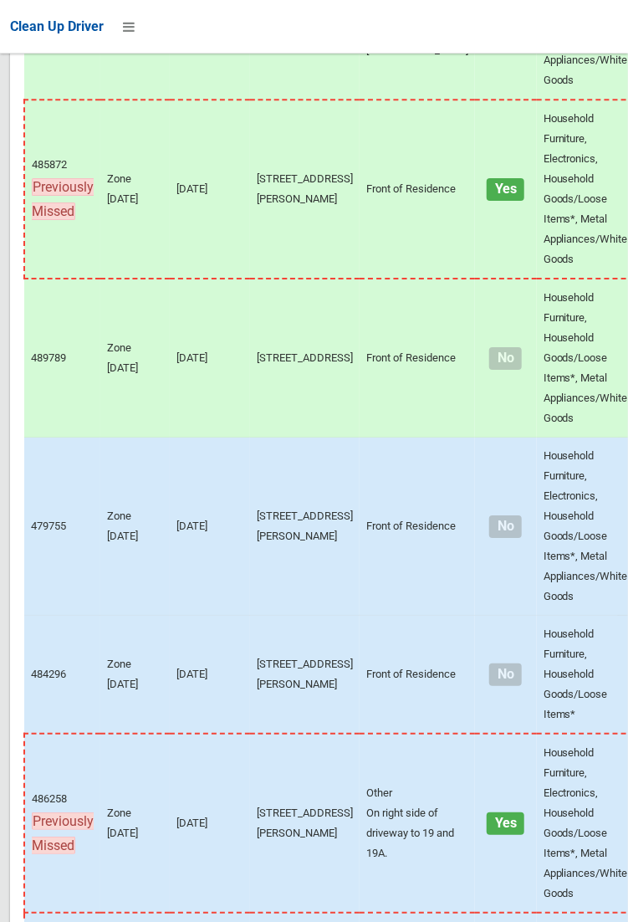
scroll to position [5347, 0]
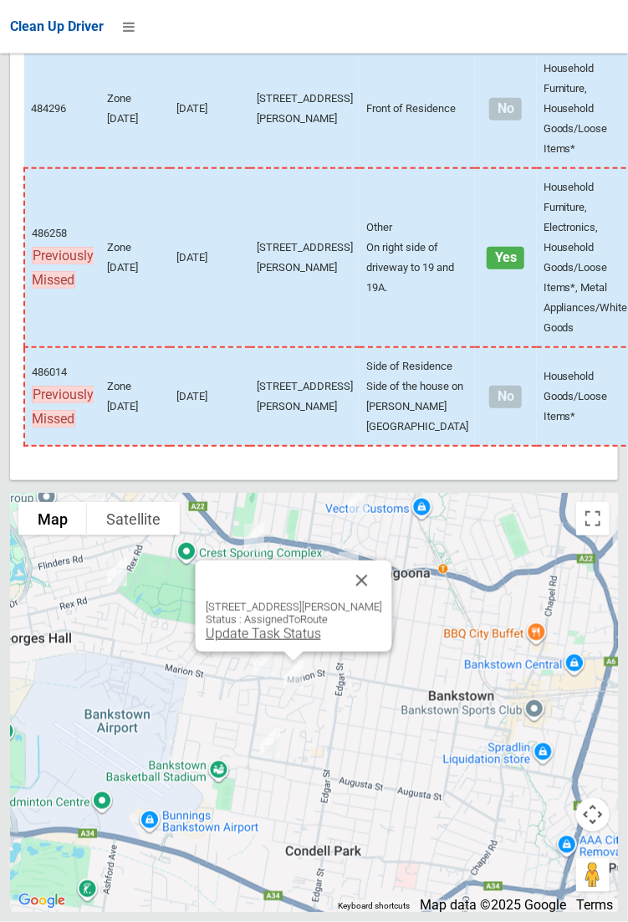
click at [275, 642] on link "Update Task Status" at bounding box center [262, 634] width 115 height 16
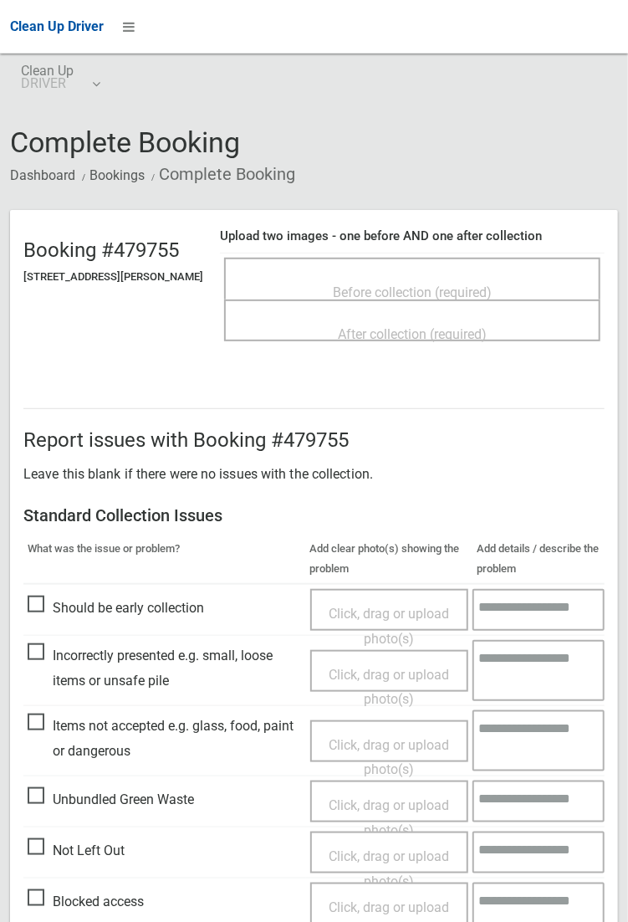
click at [368, 285] on span "Before collection (required)" at bounding box center [412, 292] width 159 height 16
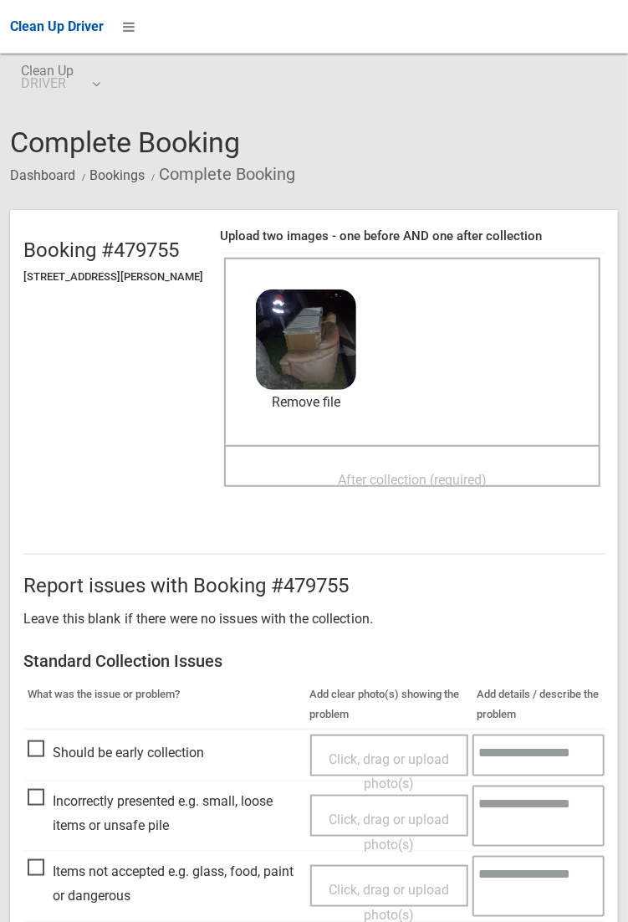
click at [383, 472] on span "After collection (required)" at bounding box center [412, 480] width 149 height 16
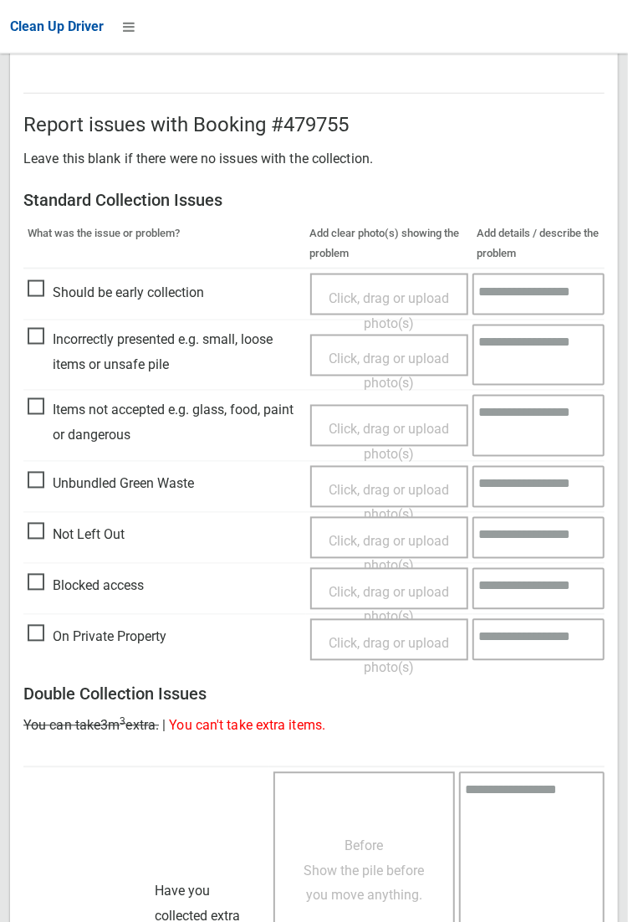
scroll to position [908, 0]
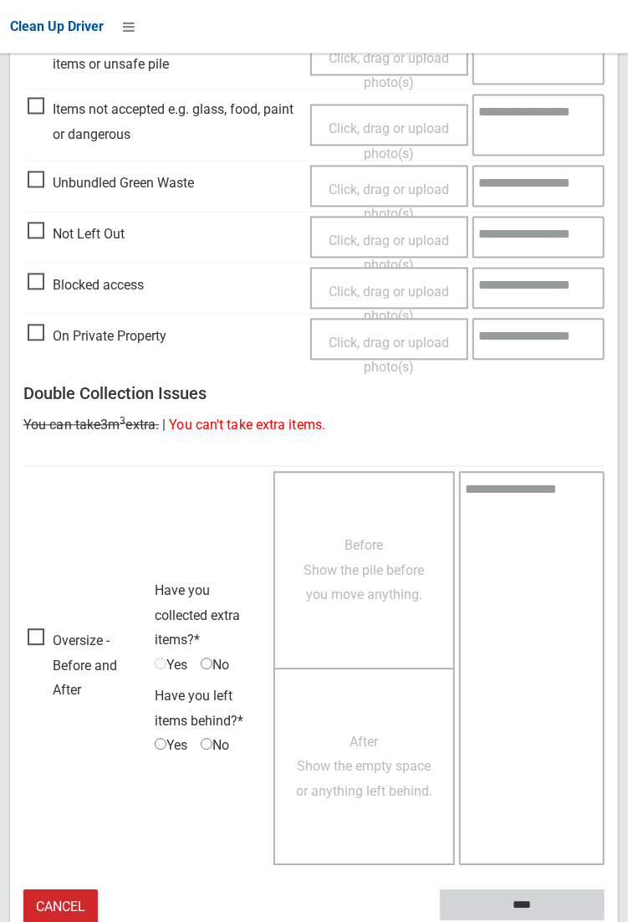
click at [518, 902] on input "****" at bounding box center [522, 905] width 165 height 31
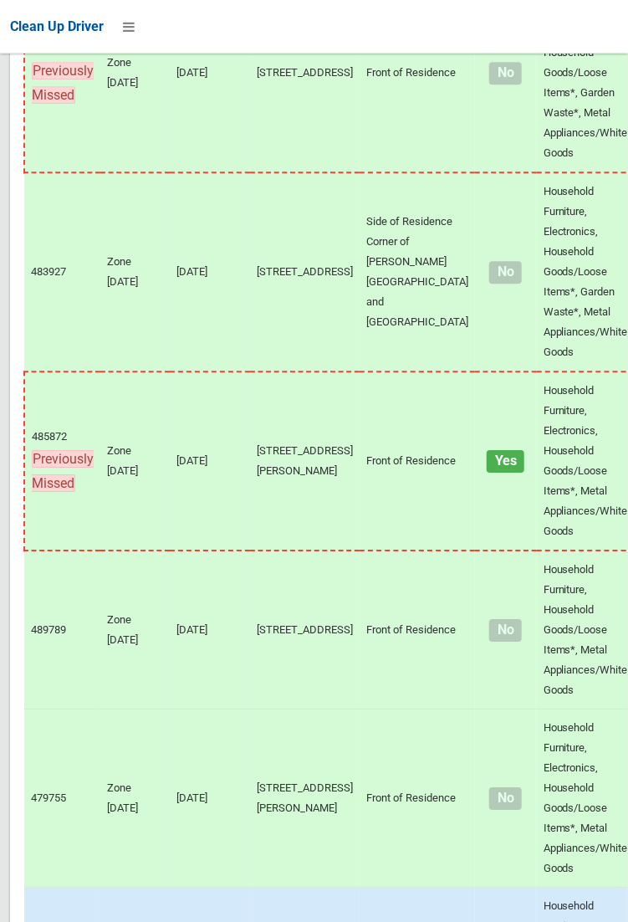
scroll to position [5347, 0]
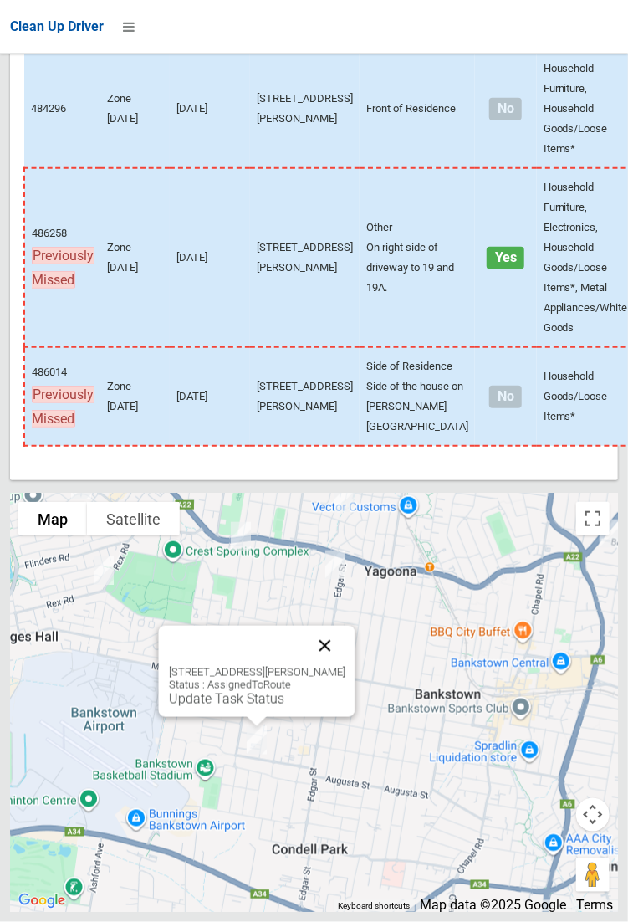
click at [345, 666] on button "Close" at bounding box center [325, 646] width 40 height 40
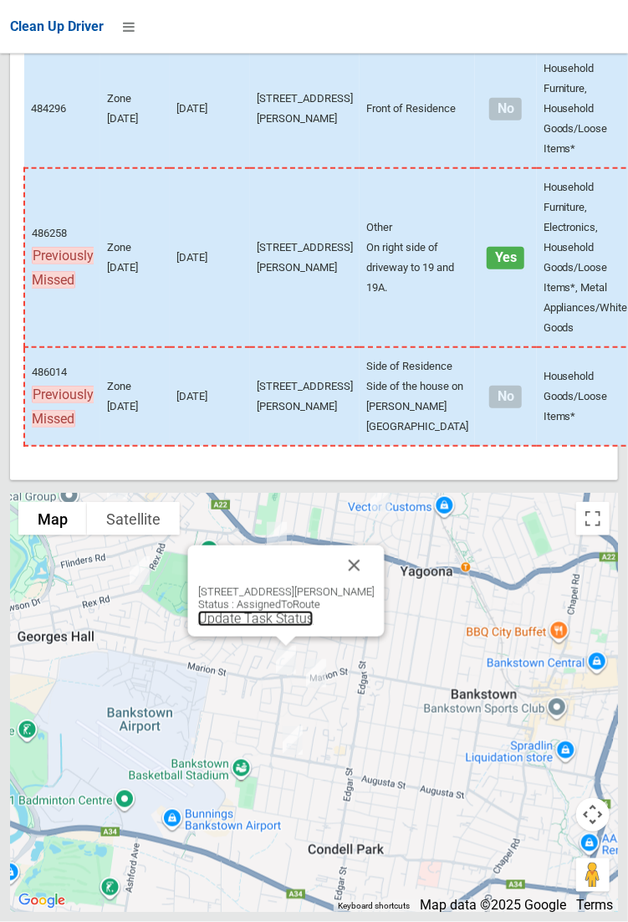
click at [279, 627] on link "Update Task Status" at bounding box center [254, 619] width 115 height 16
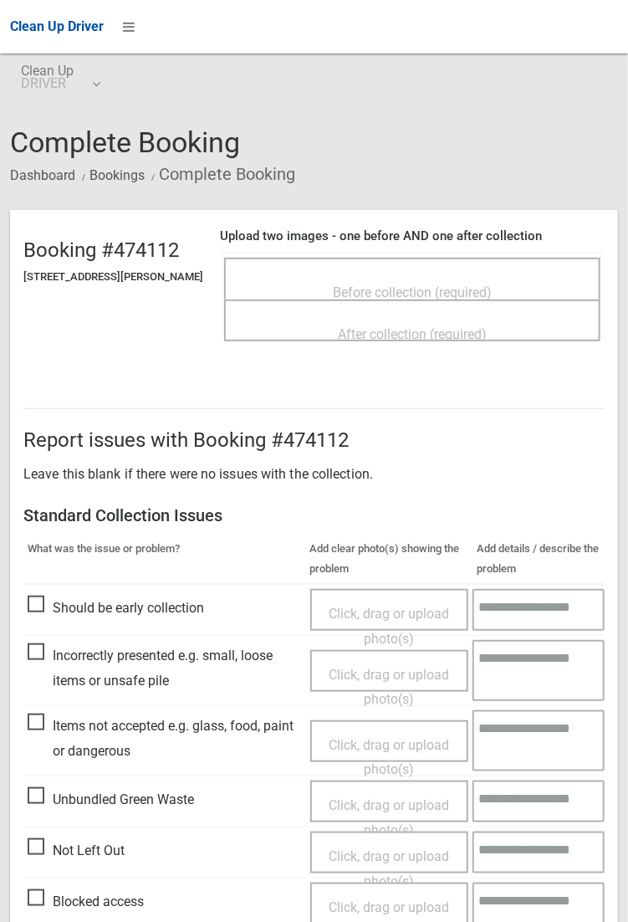
click at [382, 285] on span "Before collection (required)" at bounding box center [412, 292] width 159 height 16
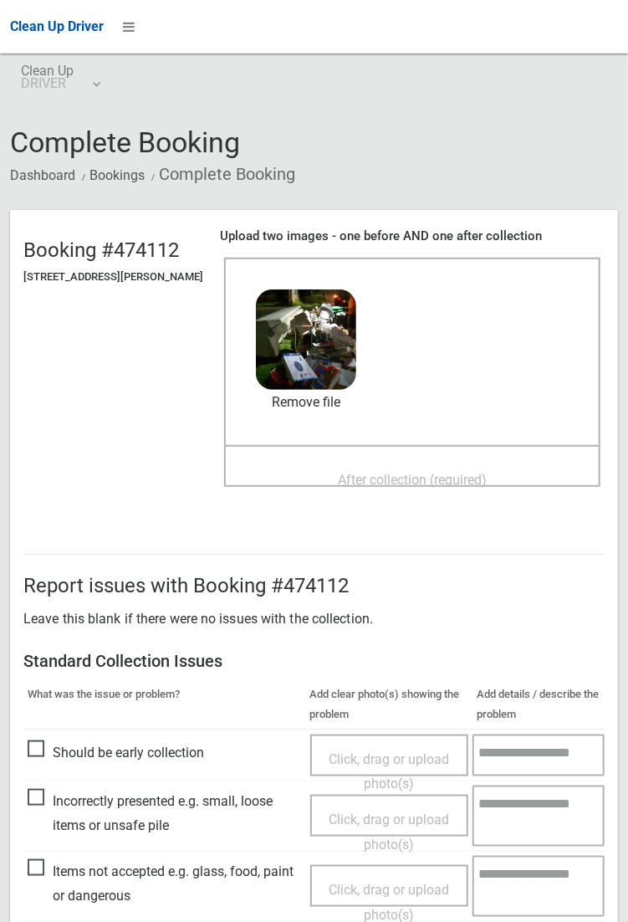
click at [367, 472] on span "After collection (required)" at bounding box center [412, 480] width 149 height 16
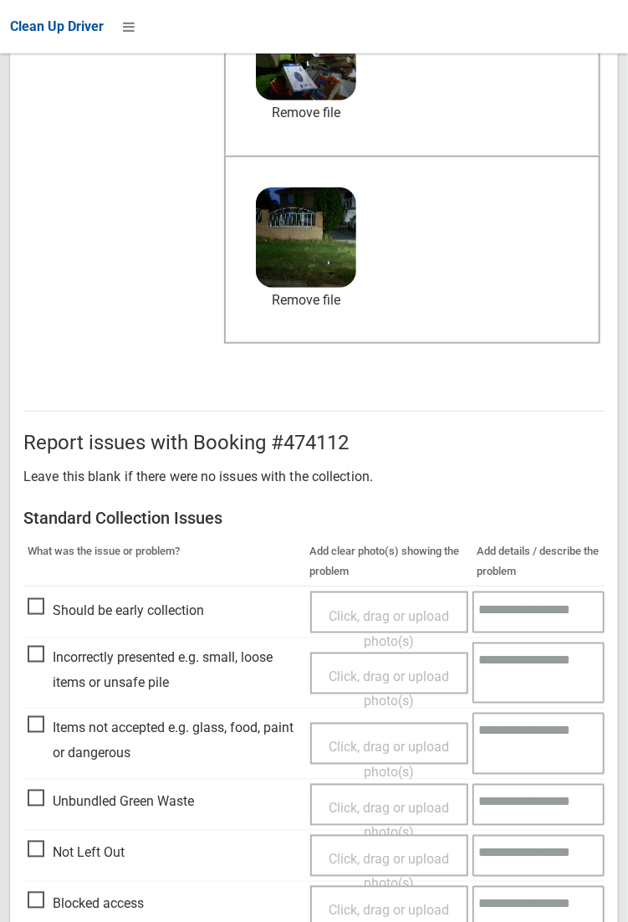
scroll to position [907, 0]
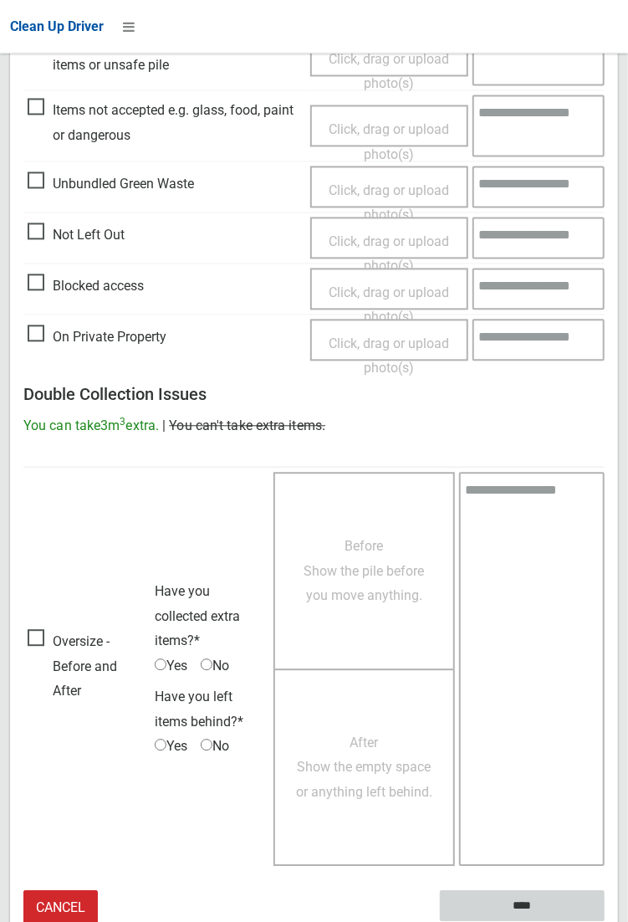
click at [515, 910] on input "****" at bounding box center [522, 906] width 165 height 31
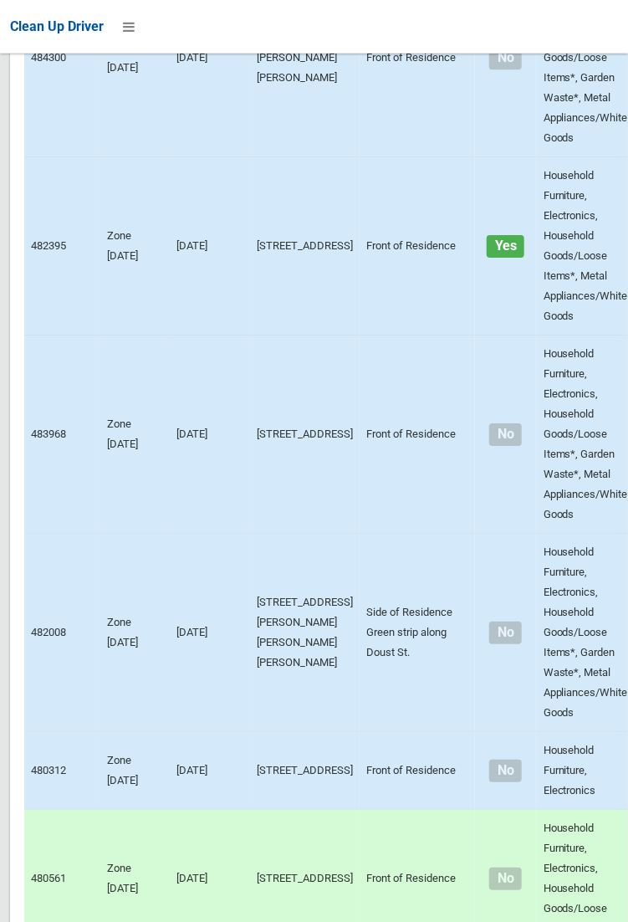
scroll to position [5347, 0]
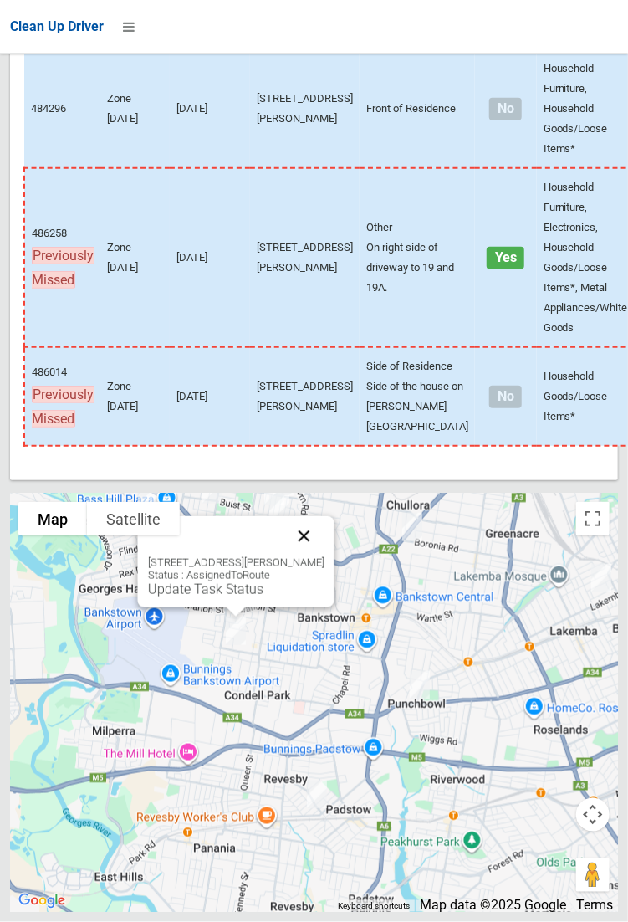
click at [324, 556] on button "Close" at bounding box center [304, 536] width 40 height 40
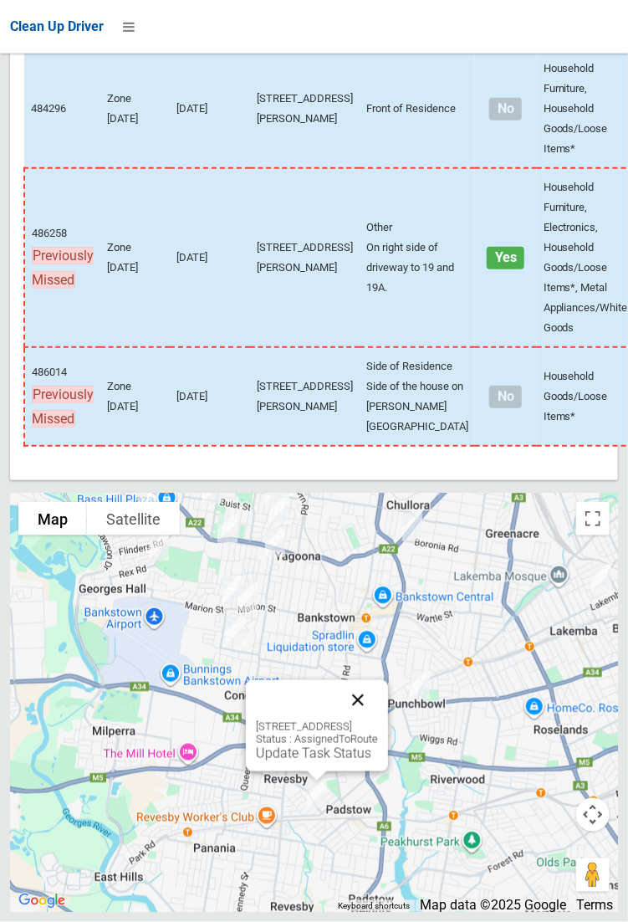
click at [378, 720] on button "Close" at bounding box center [358, 700] width 40 height 40
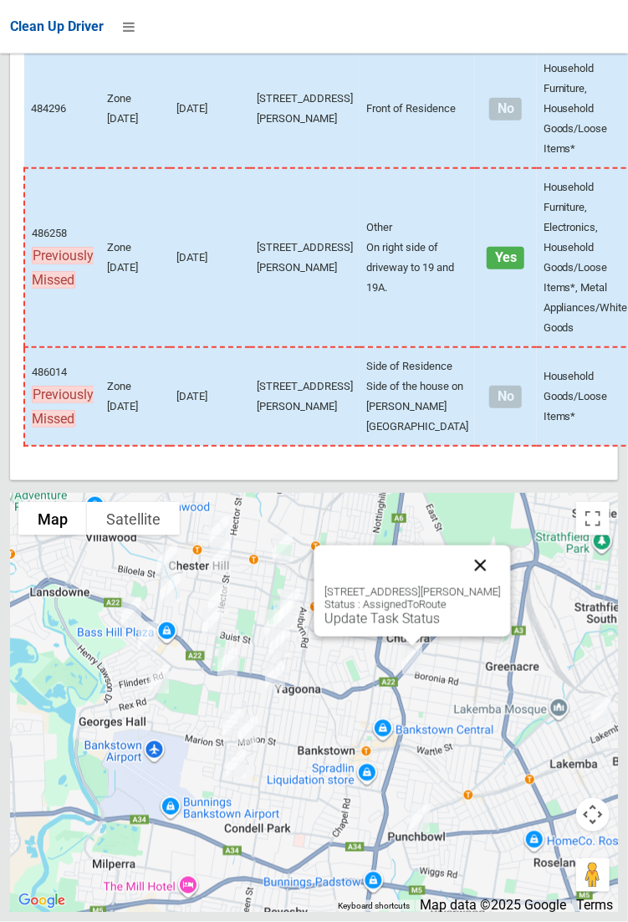
click at [498, 586] on button "Close" at bounding box center [480, 565] width 40 height 40
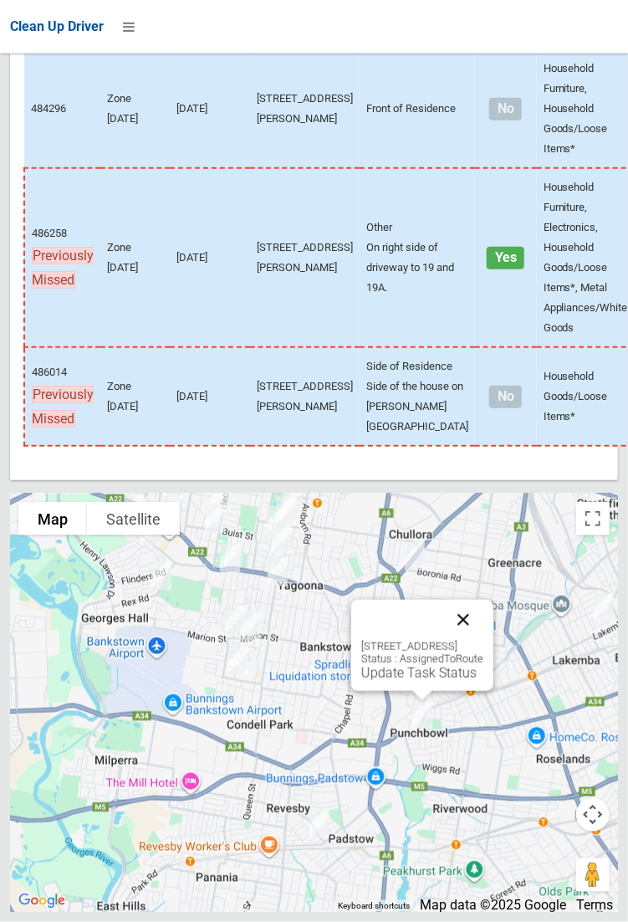
click at [484, 640] on button "Close" at bounding box center [463, 620] width 40 height 40
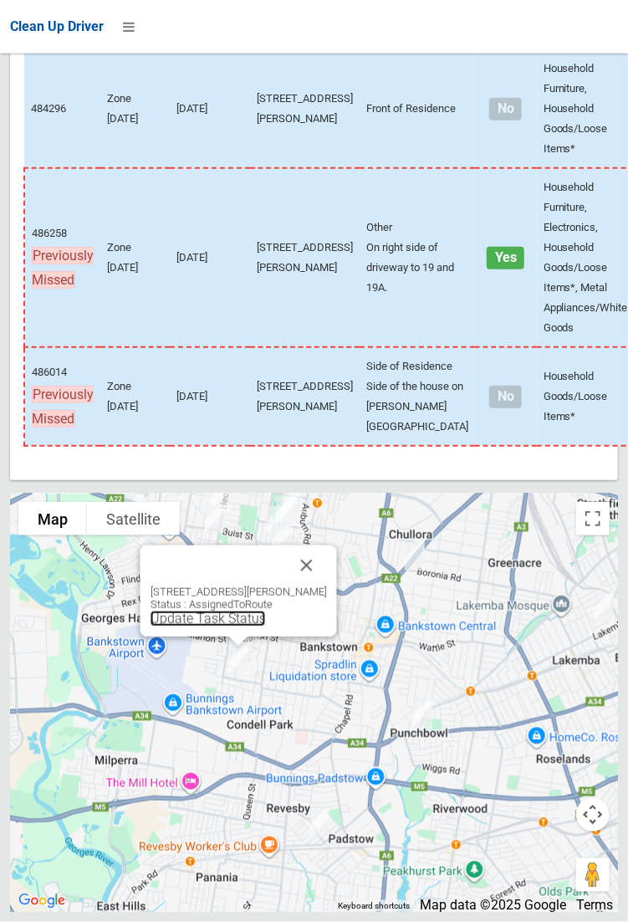
click at [213, 627] on link "Update Task Status" at bounding box center [207, 619] width 115 height 16
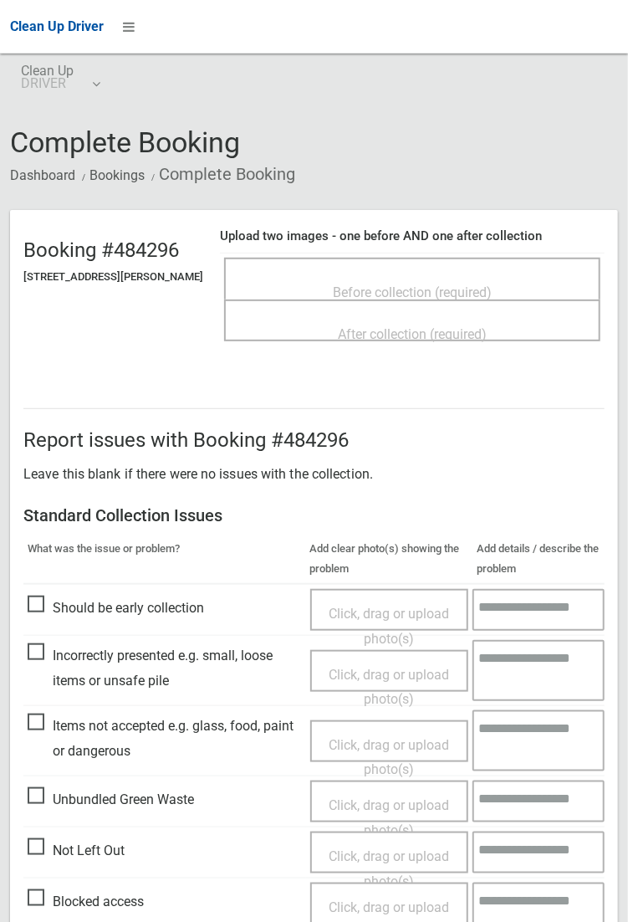
click at [388, 291] on span "Before collection (required)" at bounding box center [412, 292] width 159 height 16
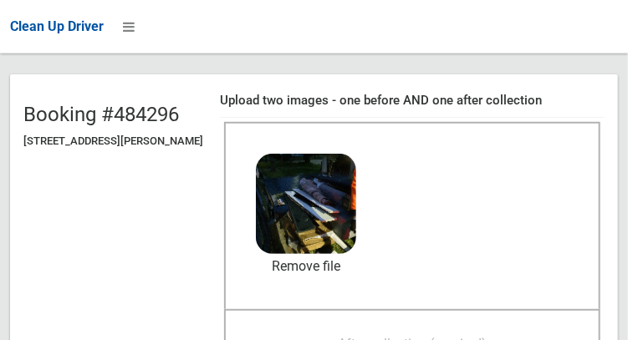
scroll to position [144, 0]
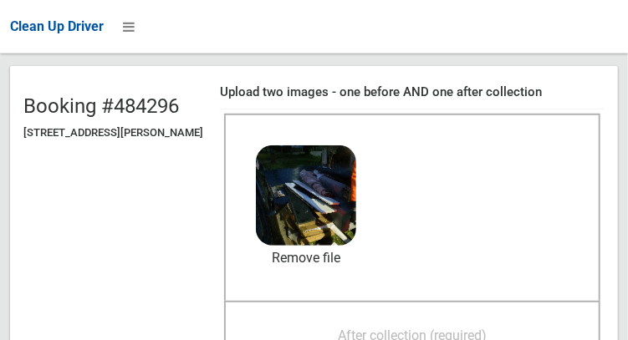
click at [487, 328] on span "After collection (required)" at bounding box center [412, 336] width 149 height 16
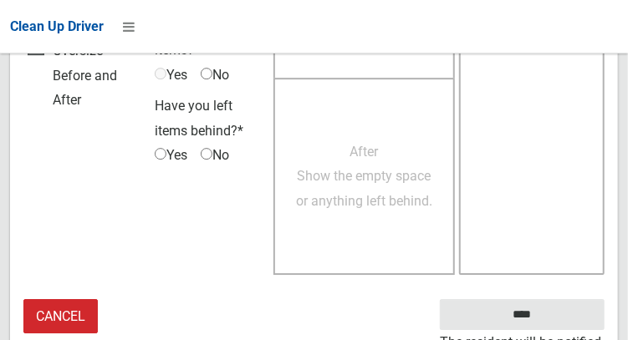
scroll to position [1510, 0]
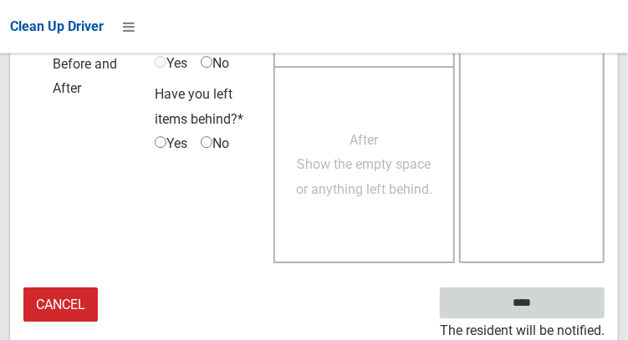
click at [555, 310] on input "****" at bounding box center [522, 303] width 165 height 31
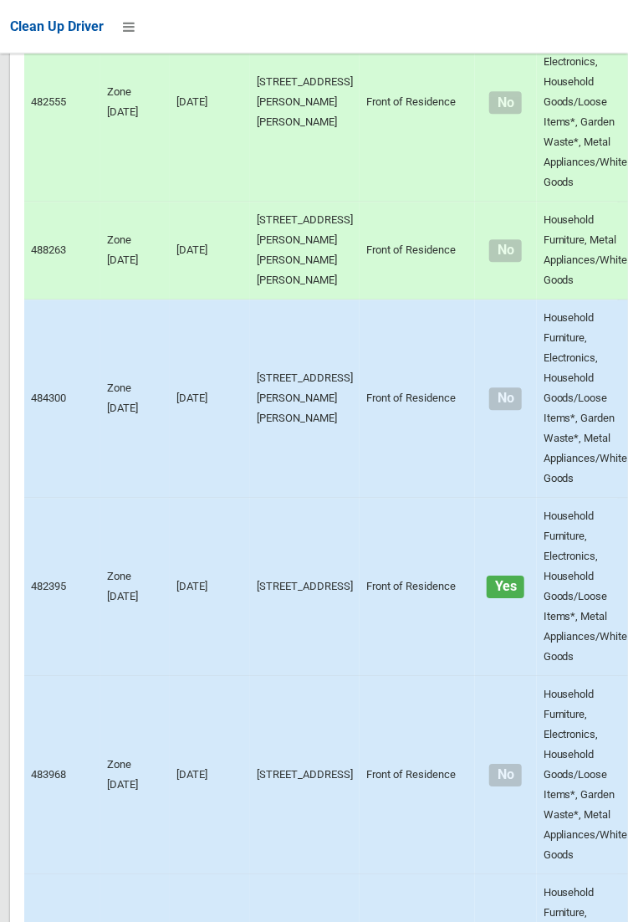
scroll to position [5347, 0]
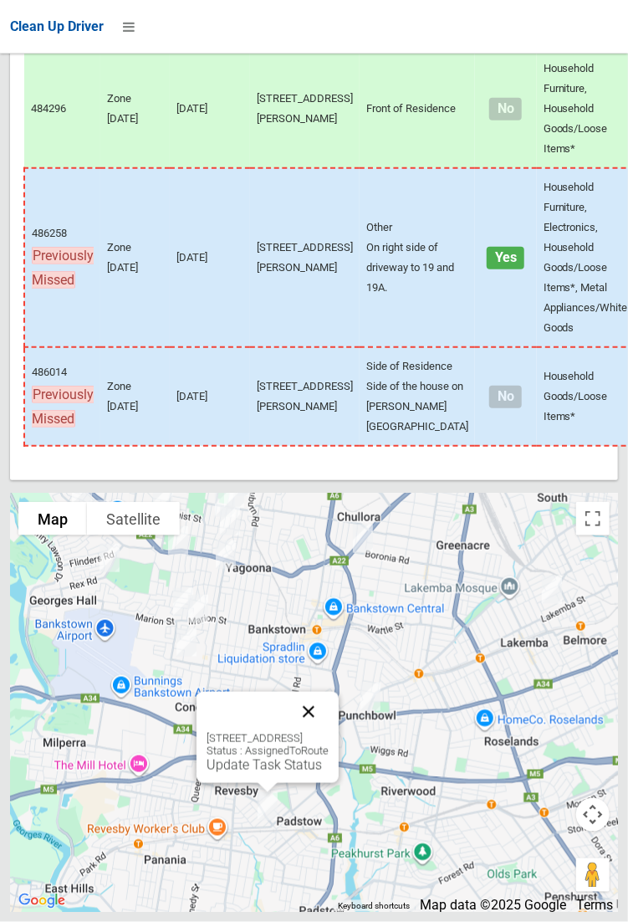
click at [329, 340] on button "Close" at bounding box center [309, 712] width 40 height 40
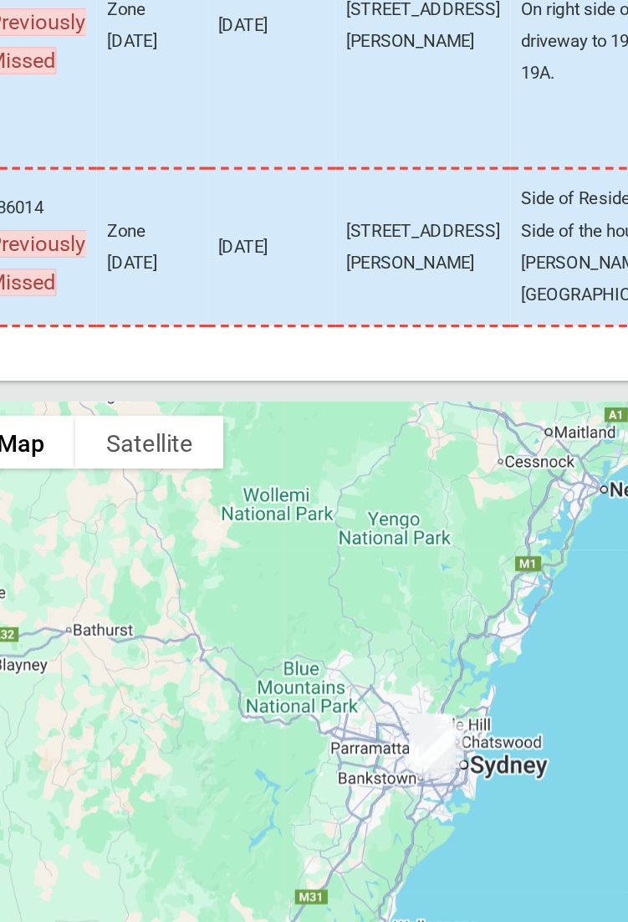
scroll to position [5346, 0]
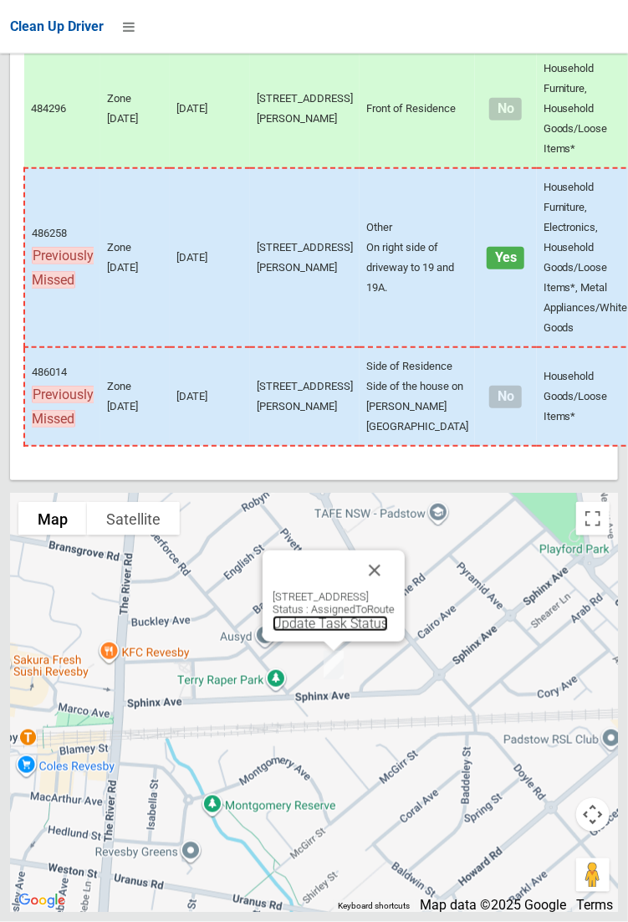
click at [318, 340] on link "Update Task Status" at bounding box center [330, 624] width 115 height 16
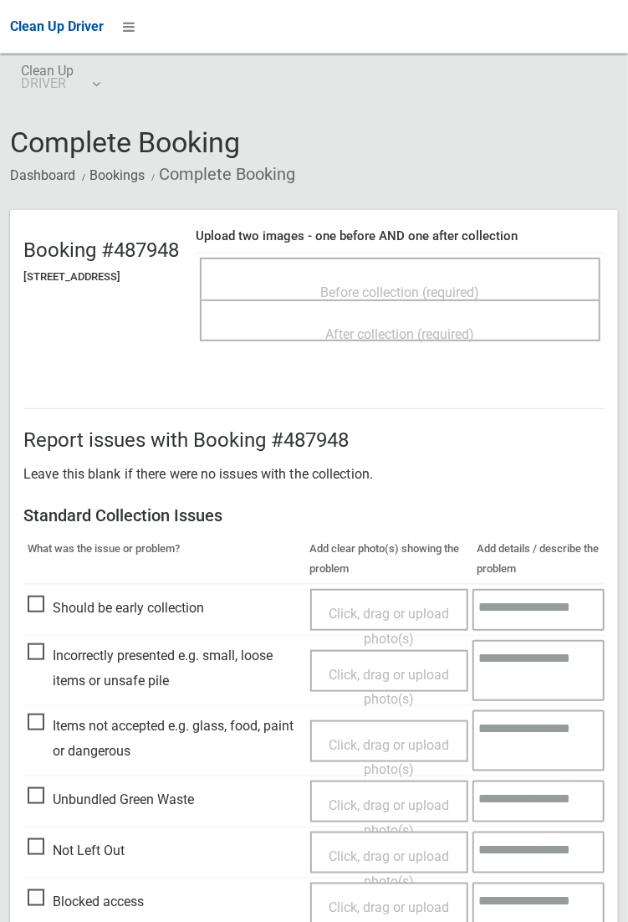
click at [393, 285] on span "Before collection (required)" at bounding box center [400, 292] width 159 height 16
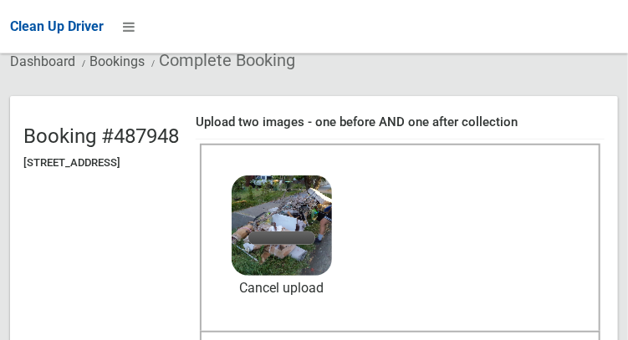
scroll to position [119, 0]
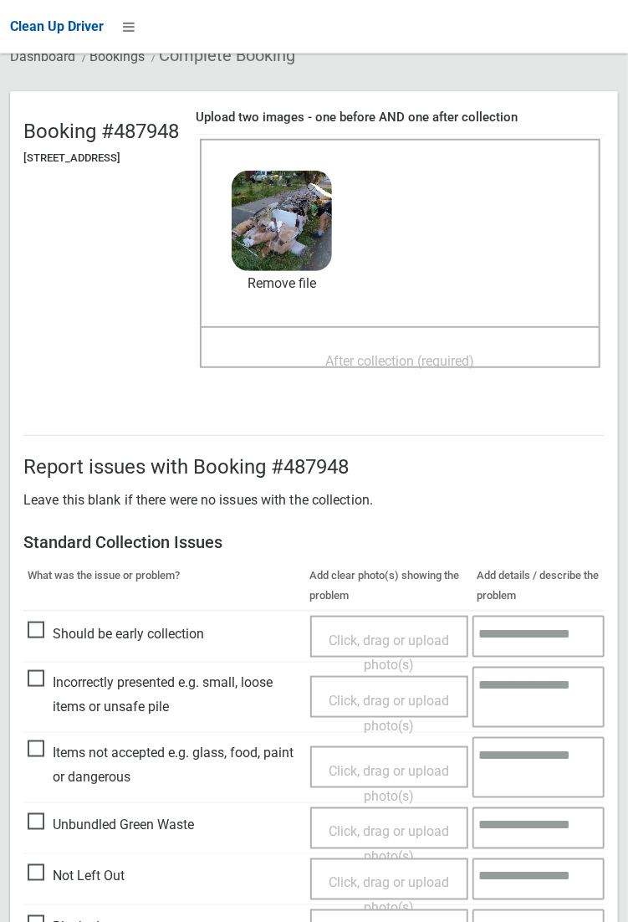
click at [382, 353] on span "After collection (required)" at bounding box center [400, 361] width 149 height 16
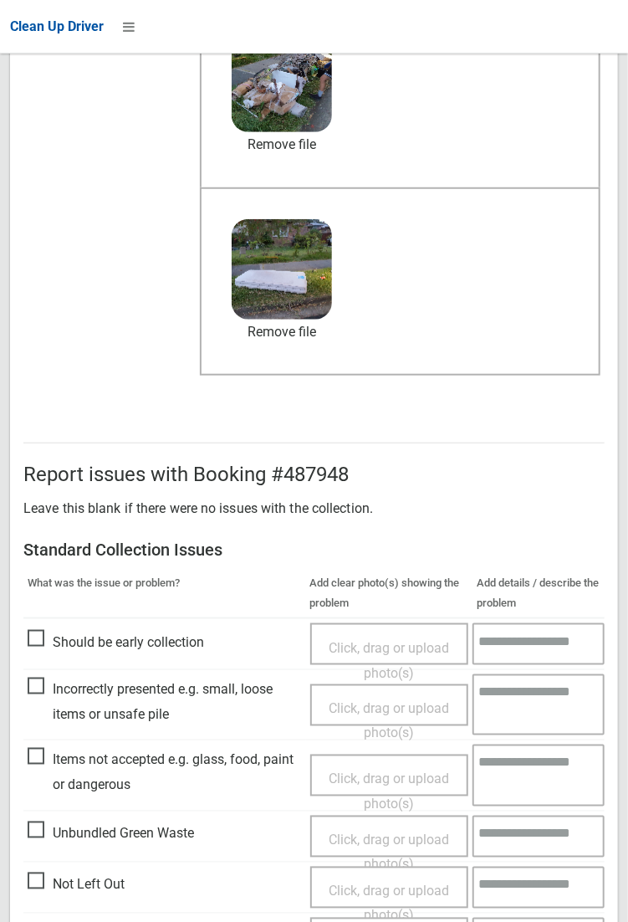
scroll to position [908, 0]
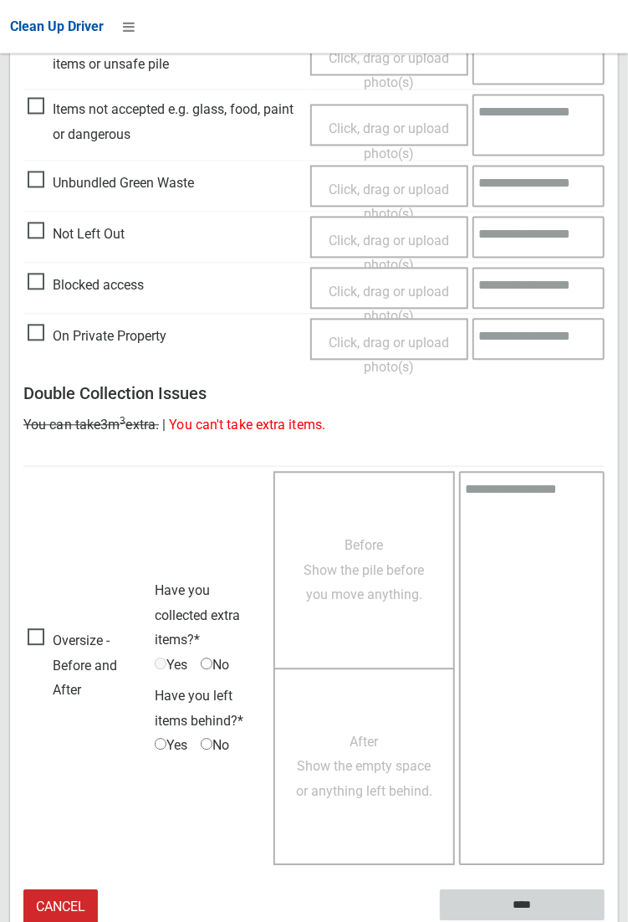
click at [605, 921] on input "****" at bounding box center [522, 905] width 165 height 31
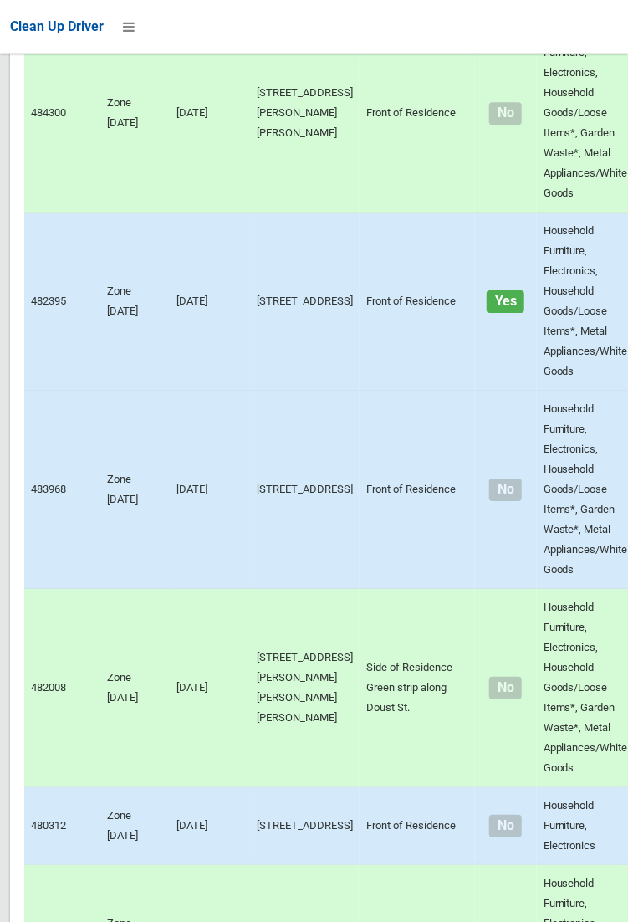
scroll to position [5347, 0]
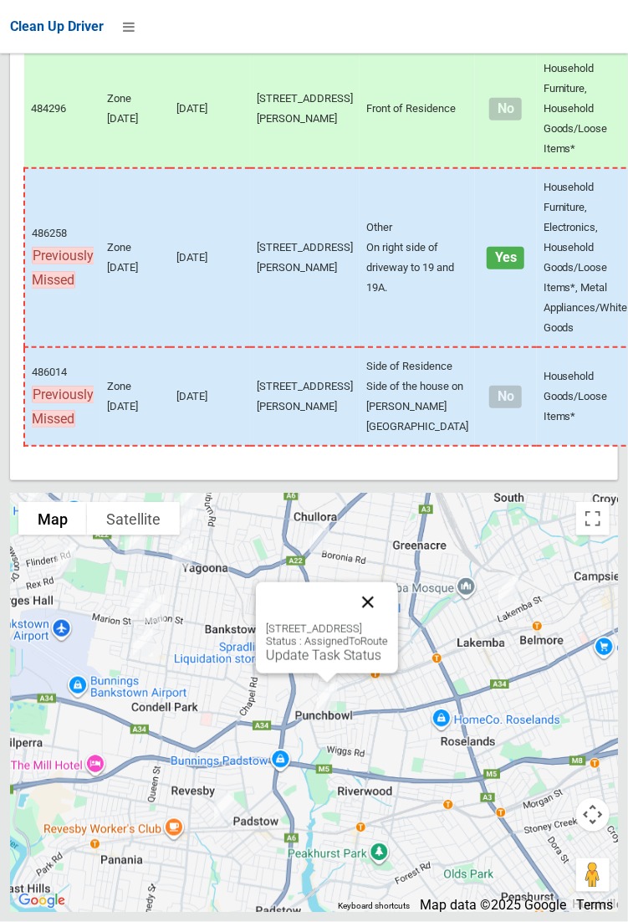
click at [388, 622] on button "Close" at bounding box center [368, 602] width 40 height 40
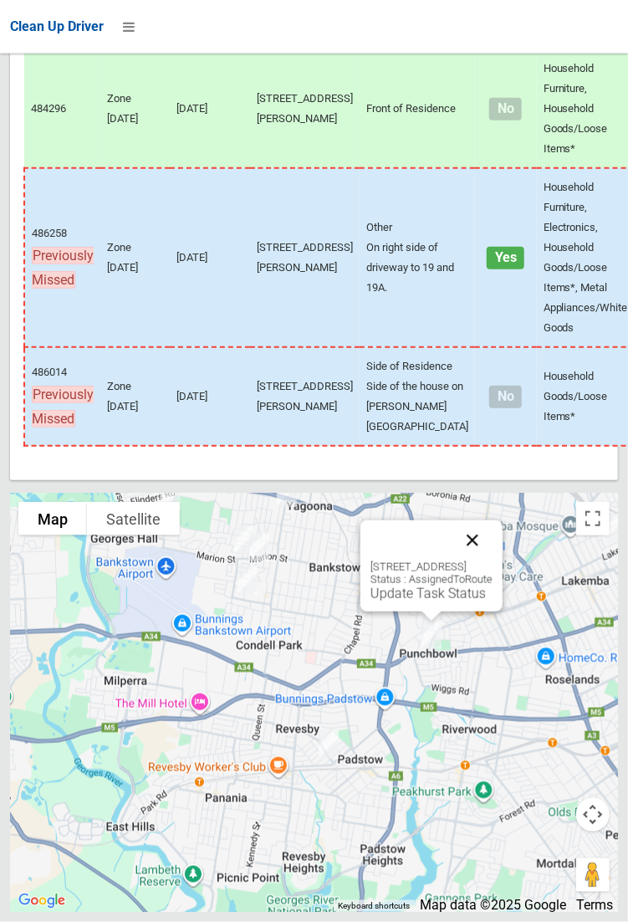
click at [493, 561] on button "Close" at bounding box center [473, 540] width 40 height 40
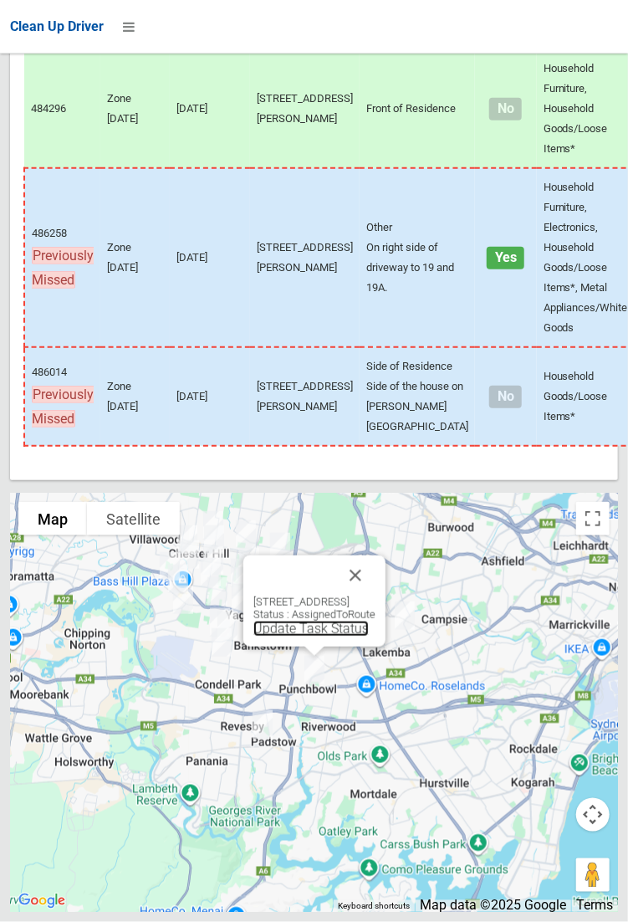
click at [299, 637] on link "Update Task Status" at bounding box center [310, 629] width 115 height 16
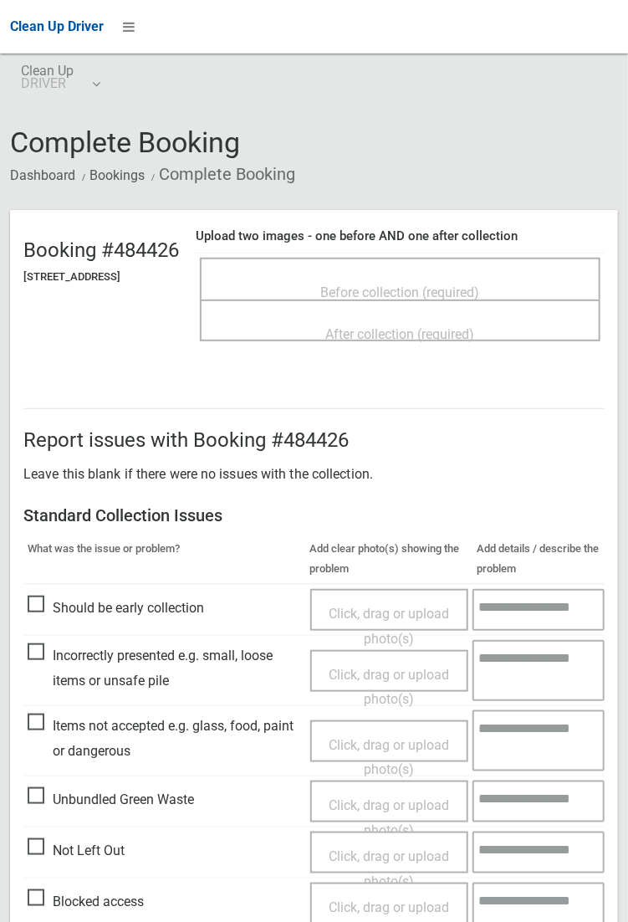
click at [406, 296] on span "Before collection (required)" at bounding box center [400, 292] width 159 height 16
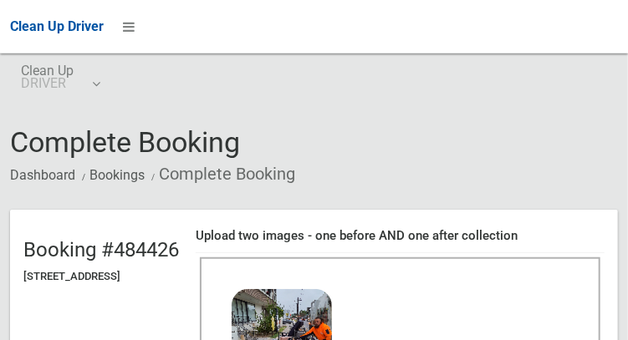
click at [627, 1] on div "Clean Up Driver" at bounding box center [314, 27] width 628 height 54
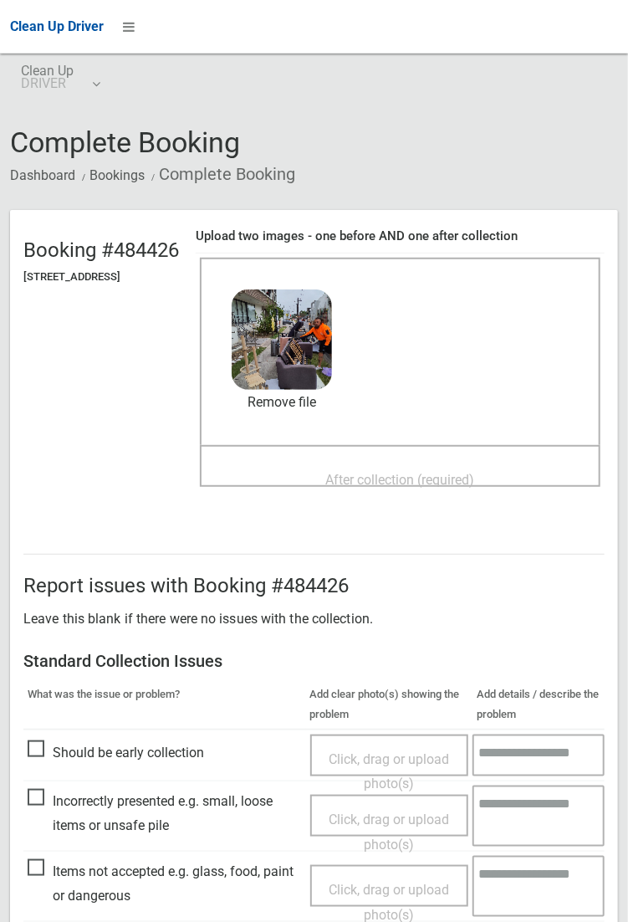
click at [417, 472] on span "After collection (required)" at bounding box center [400, 480] width 149 height 16
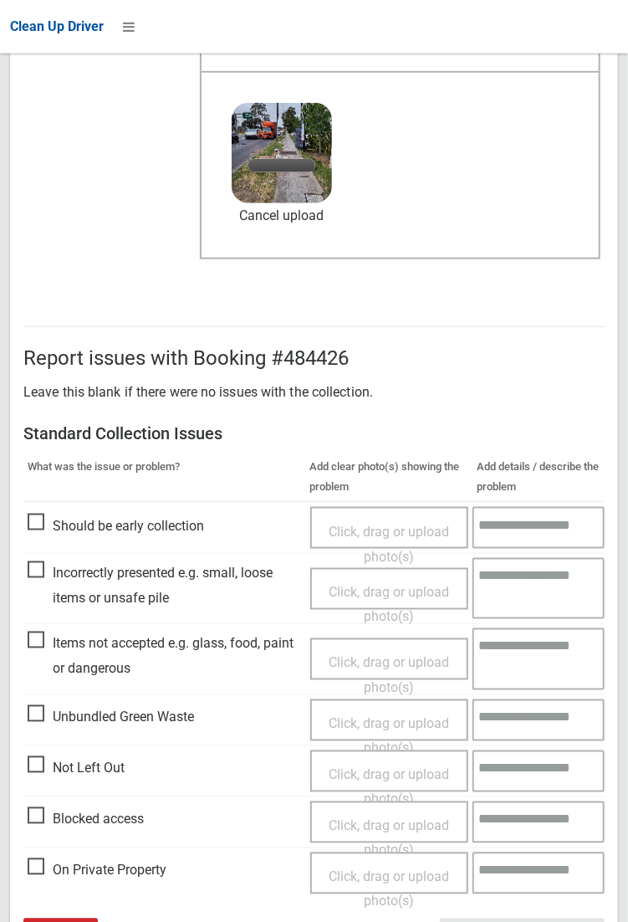
scroll to position [381, 0]
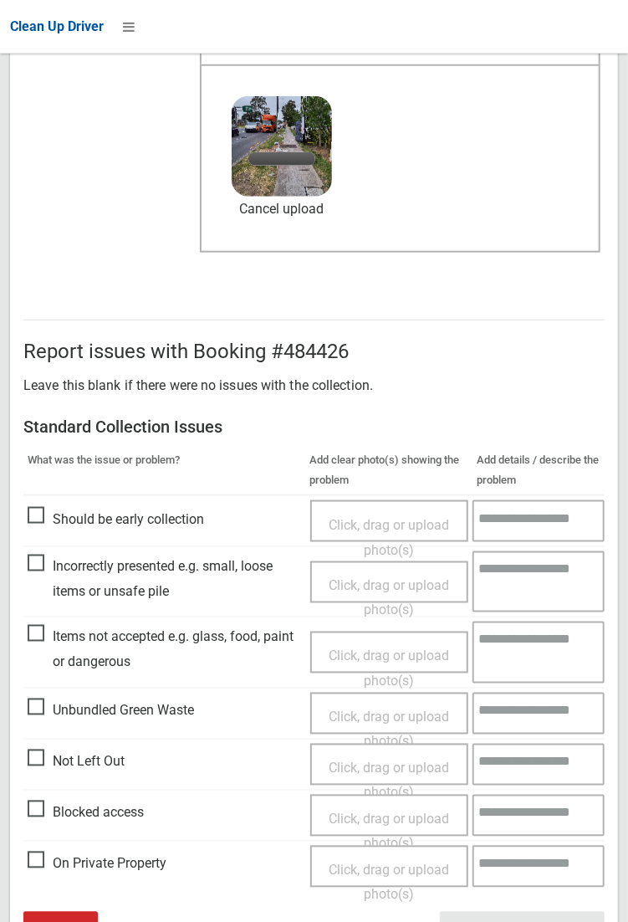
click at [38, 628] on span "Items not accepted e.g. glass, food, paint or dangerous" at bounding box center [165, 649] width 274 height 49
click at [382, 658] on span "Click, drag or upload photo(s)" at bounding box center [389, 668] width 120 height 41
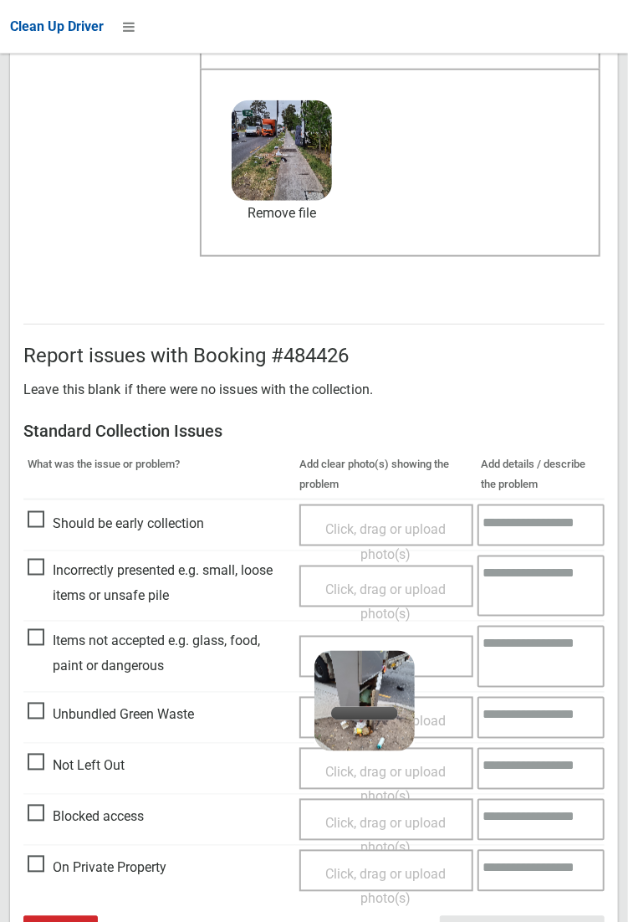
click at [526, 658] on textarea at bounding box center [541, 656] width 127 height 61
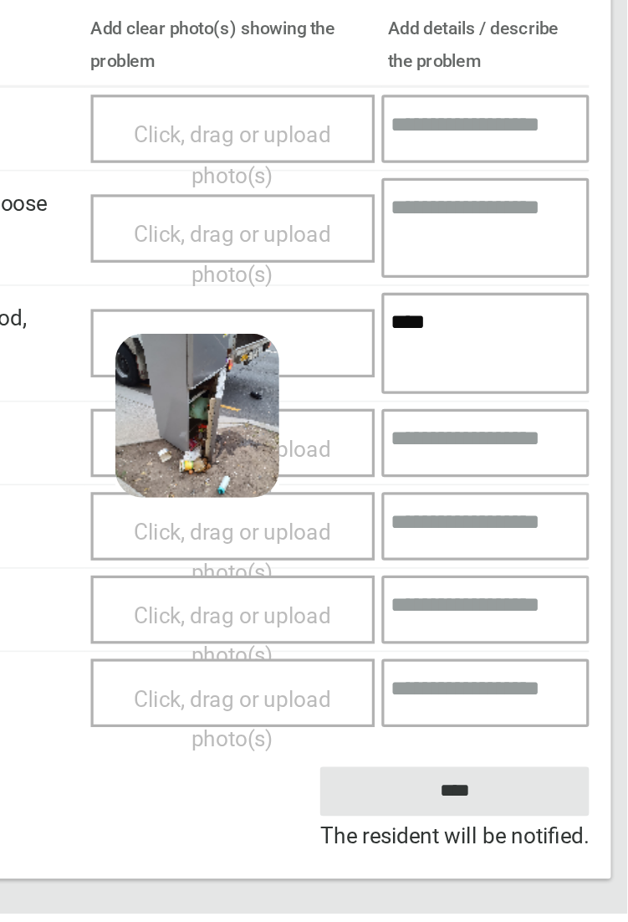
scroll to position [460, 0]
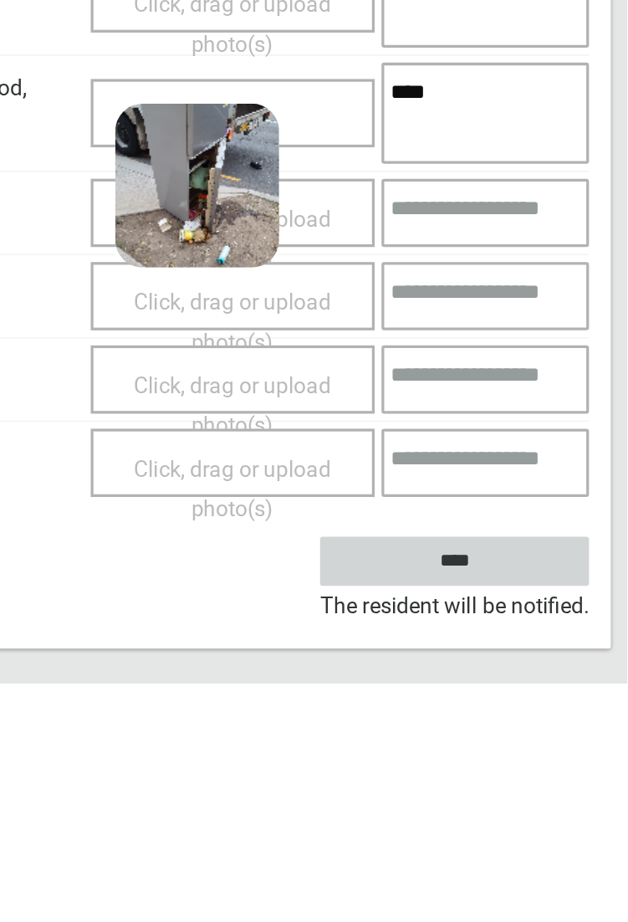
type textarea "****"
click at [535, 852] on input "****" at bounding box center [522, 847] width 165 height 31
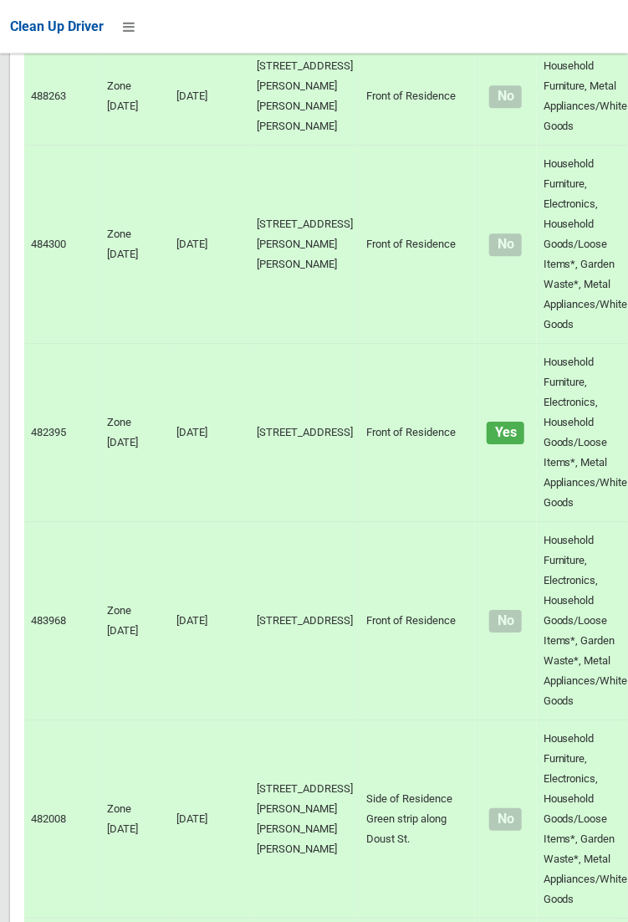
scroll to position [5347, 0]
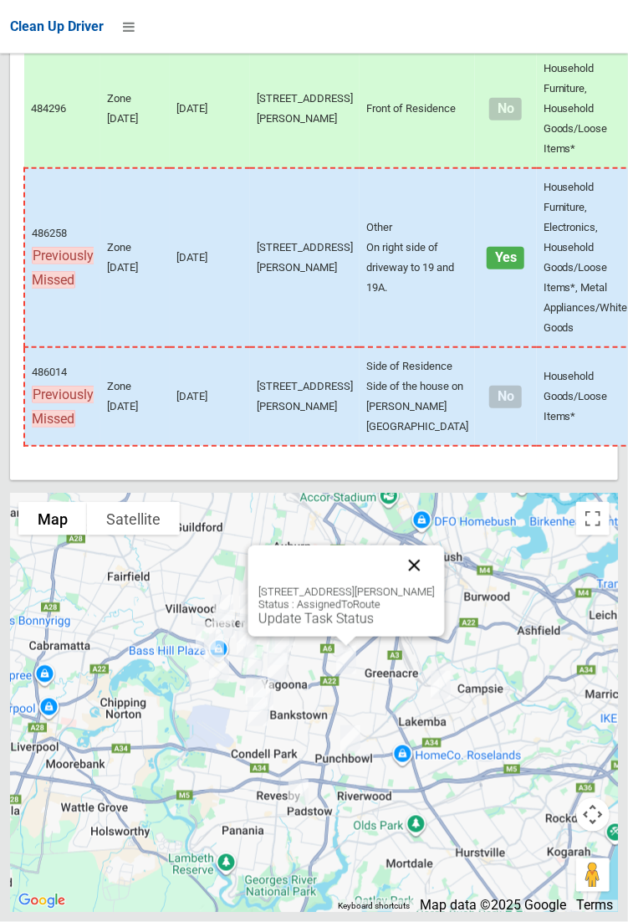
click at [434, 586] on button "Close" at bounding box center [414, 565] width 40 height 40
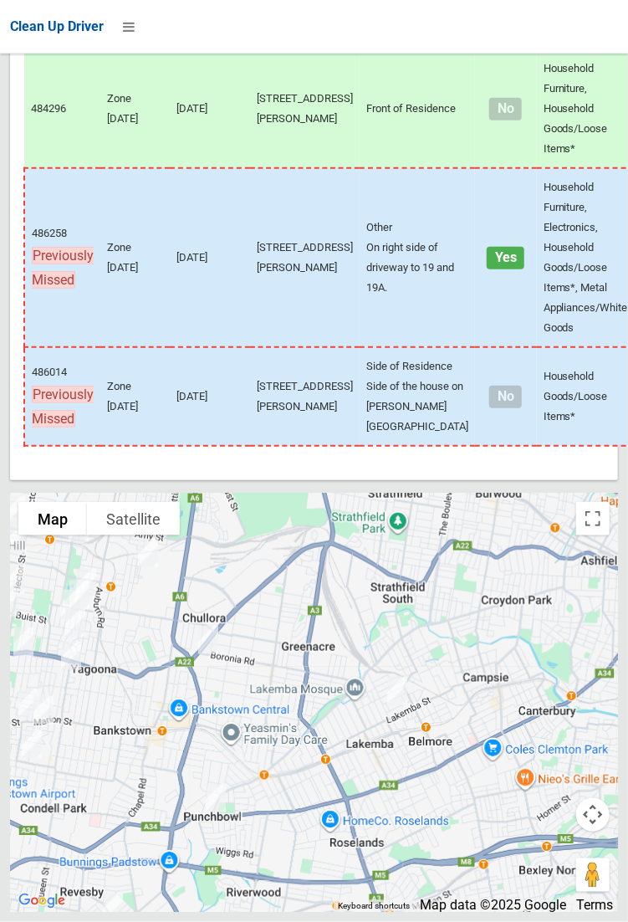
scroll to position [5215, 0]
click at [453, 685] on div at bounding box center [314, 703] width 608 height 418
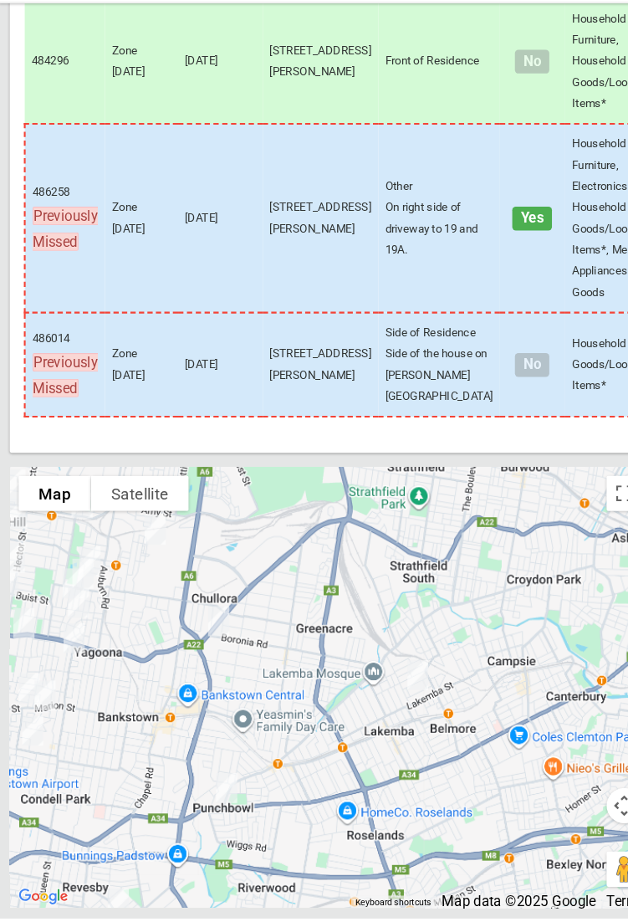
scroll to position [5342, 0]
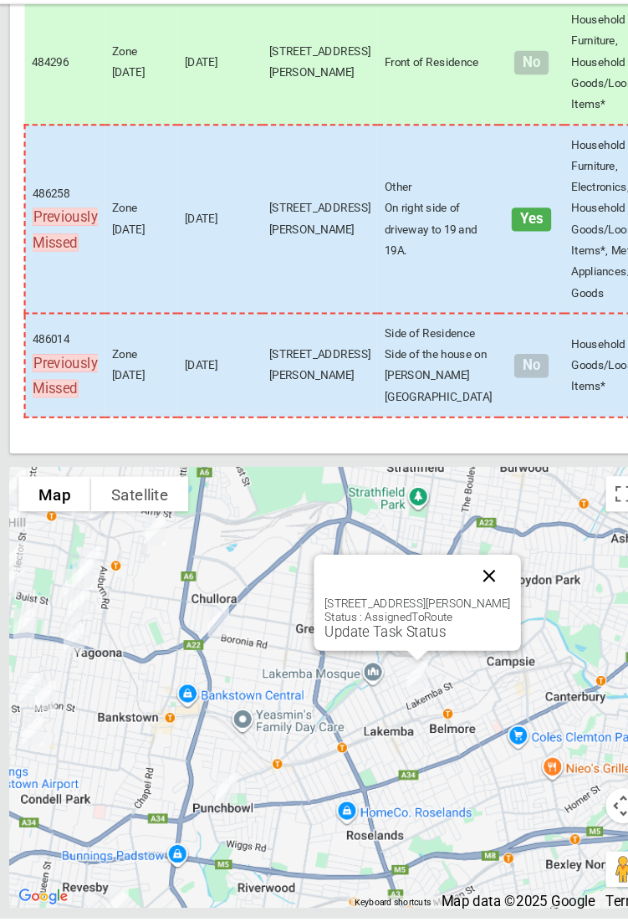
click at [477, 617] on button "Close" at bounding box center [465, 596] width 40 height 40
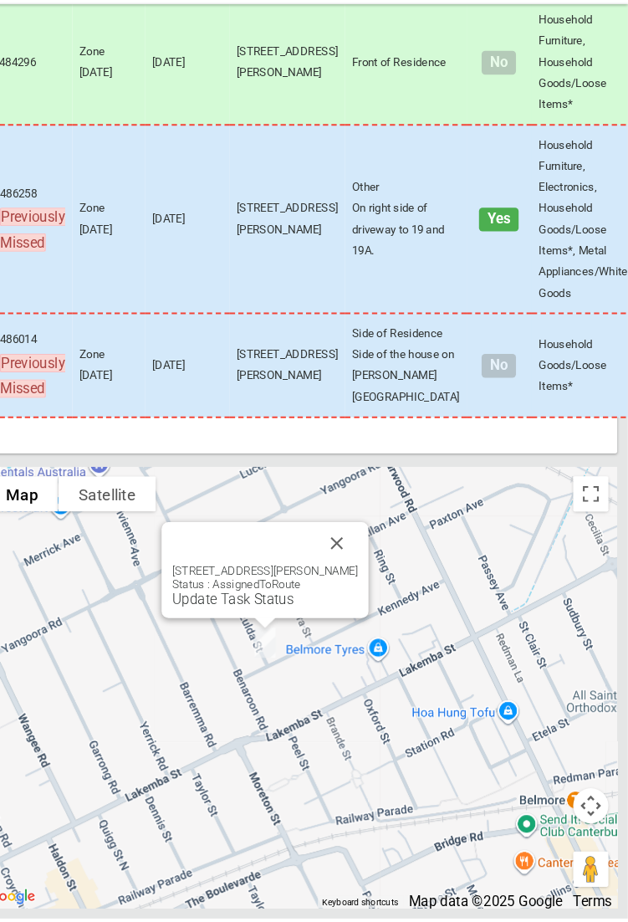
click at [275, 627] on link "Update Task Status" at bounding box center [252, 619] width 115 height 16
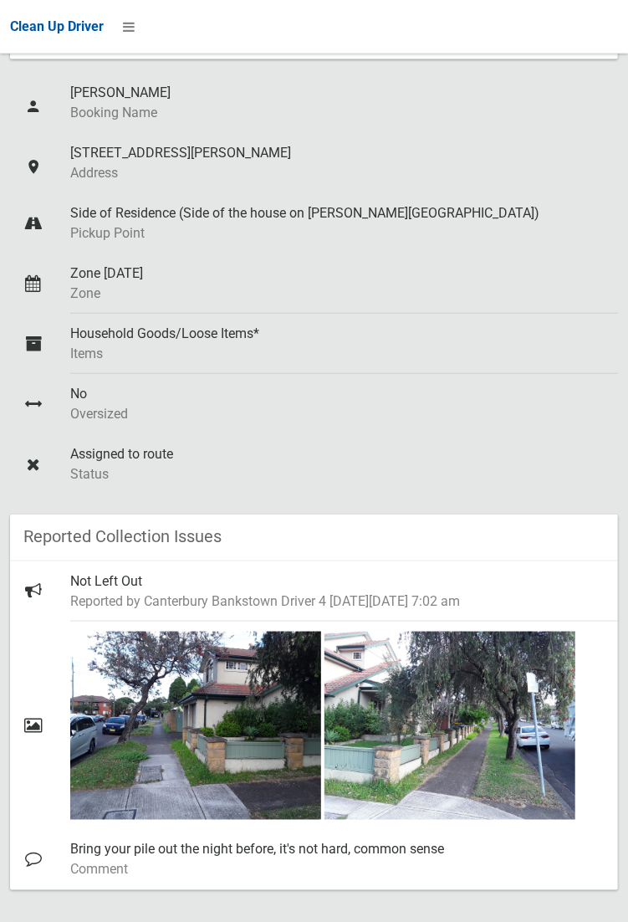
scroll to position [178, 0]
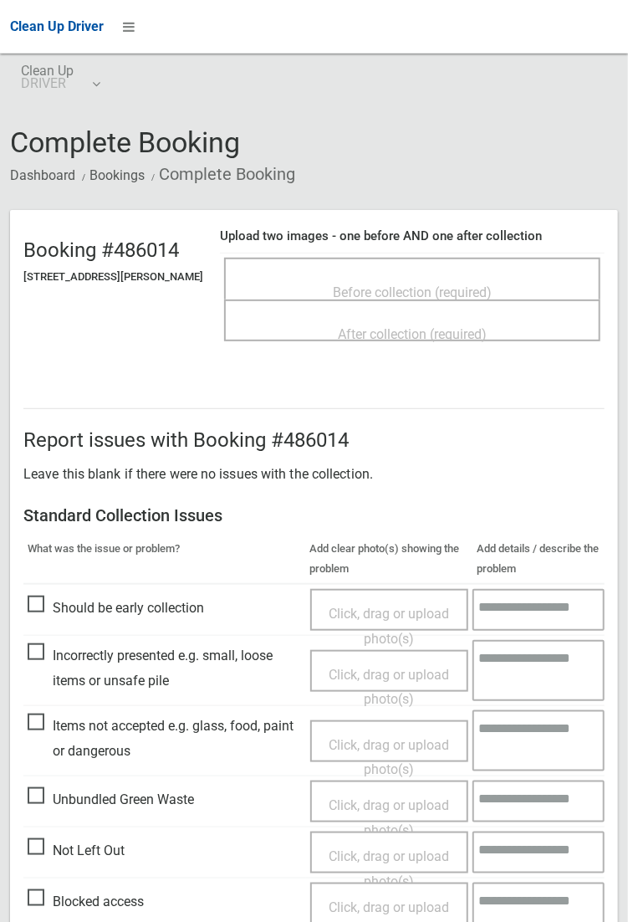
click at [397, 285] on span "Before collection (required)" at bounding box center [412, 292] width 159 height 16
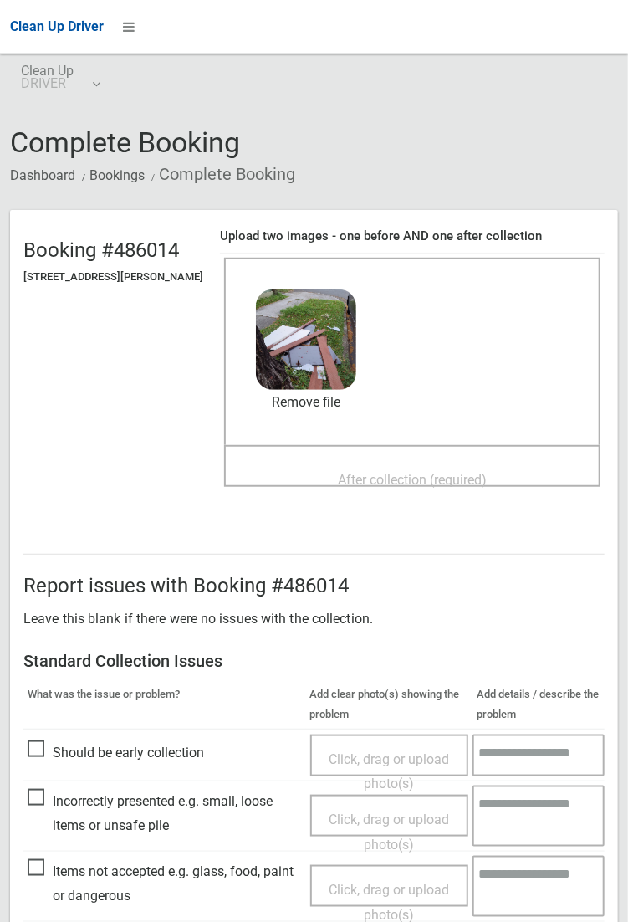
click at [384, 472] on span "After collection (required)" at bounding box center [412, 480] width 149 height 16
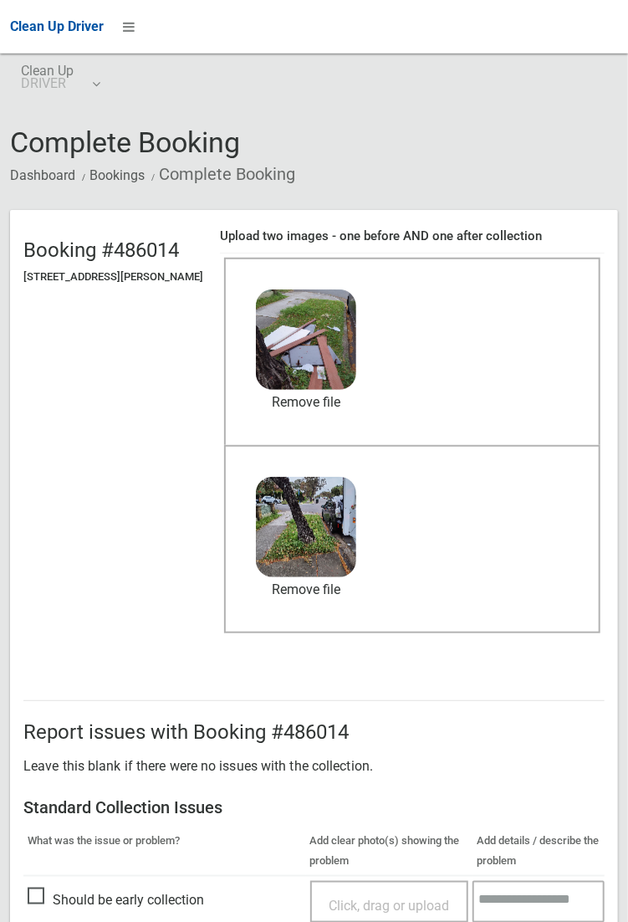
scroll to position [908, 0]
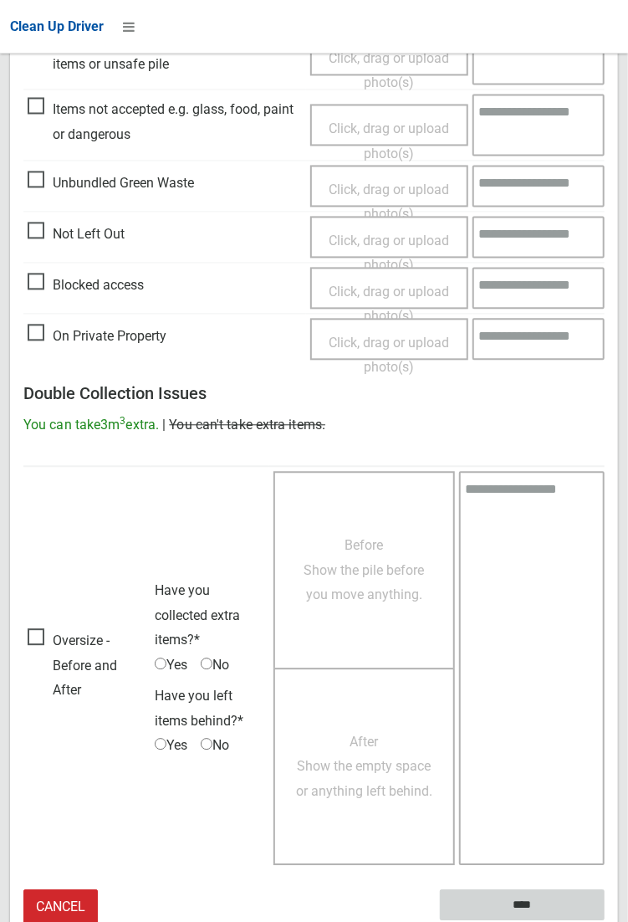
click at [605, 921] on input "****" at bounding box center [522, 905] width 165 height 31
